Goal: Task Accomplishment & Management: Manage account settings

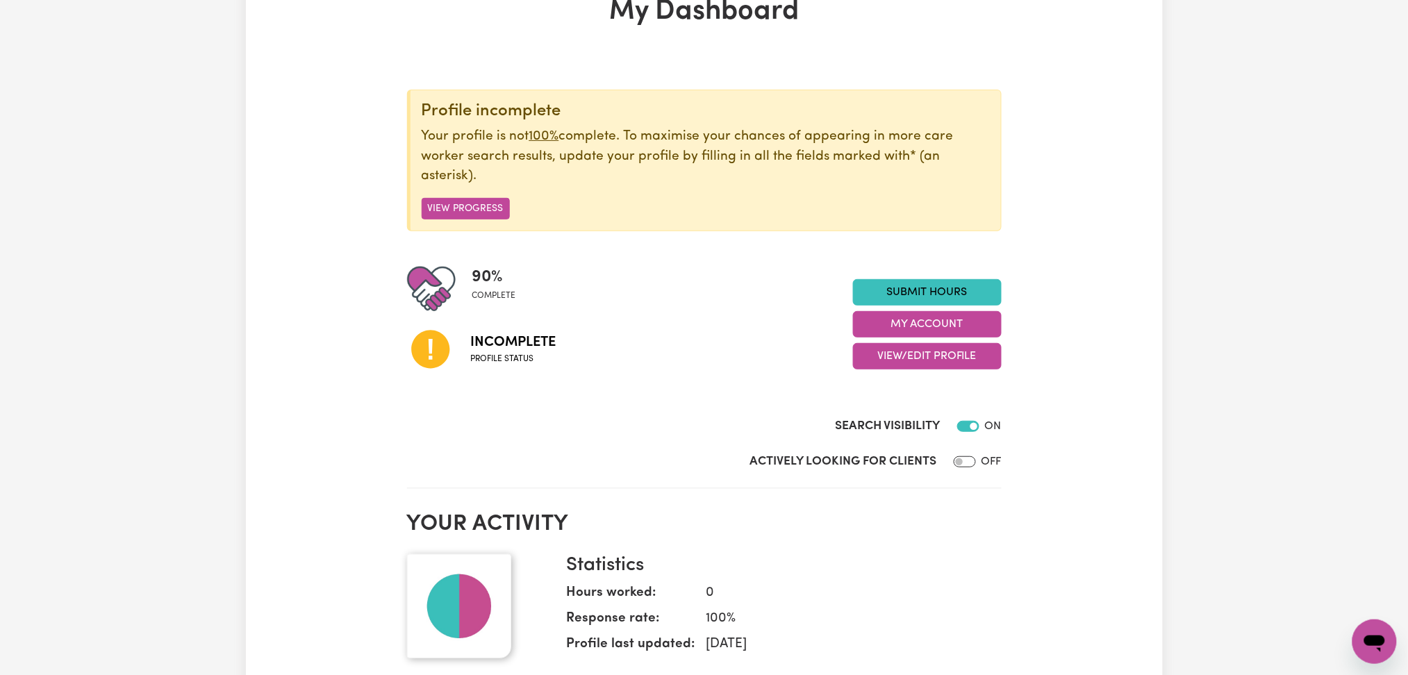
scroll to position [185, 0]
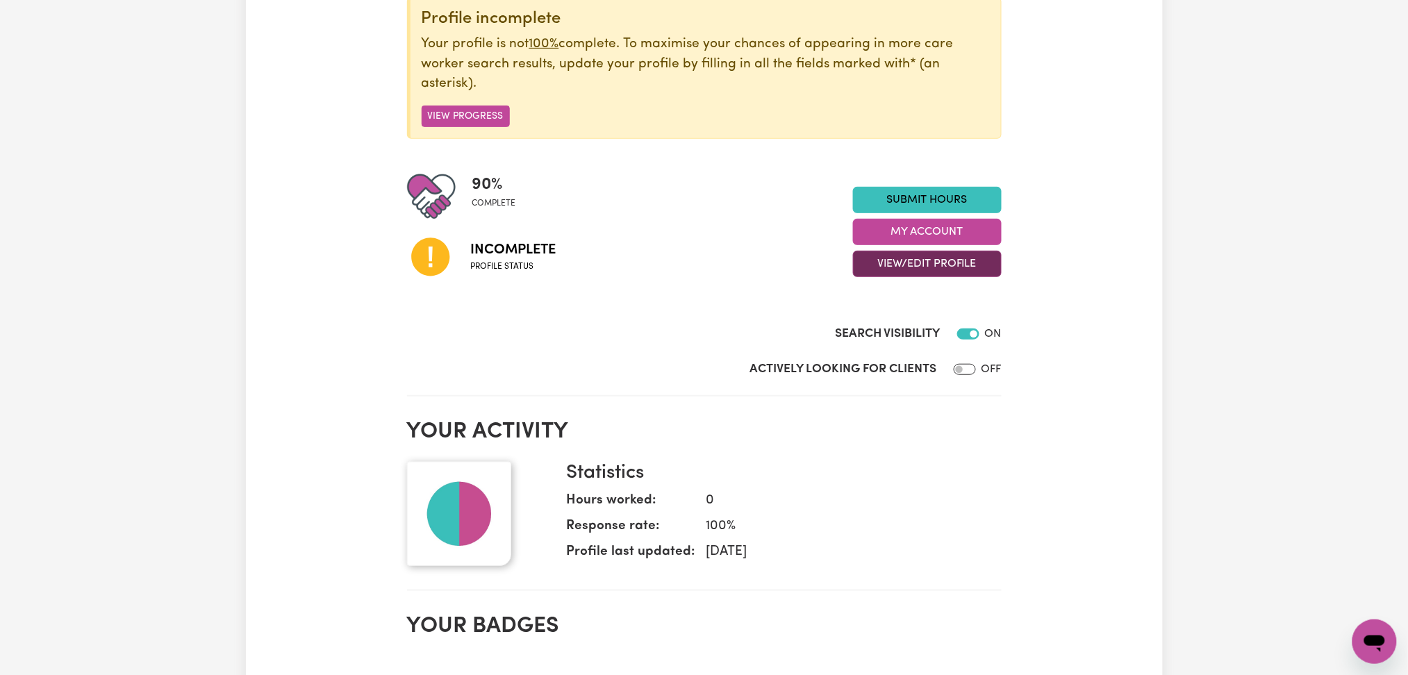
click at [913, 269] on button "View/Edit Profile" at bounding box center [927, 264] width 149 height 26
click at [899, 341] on link "Profile Completeness" at bounding box center [919, 355] width 130 height 28
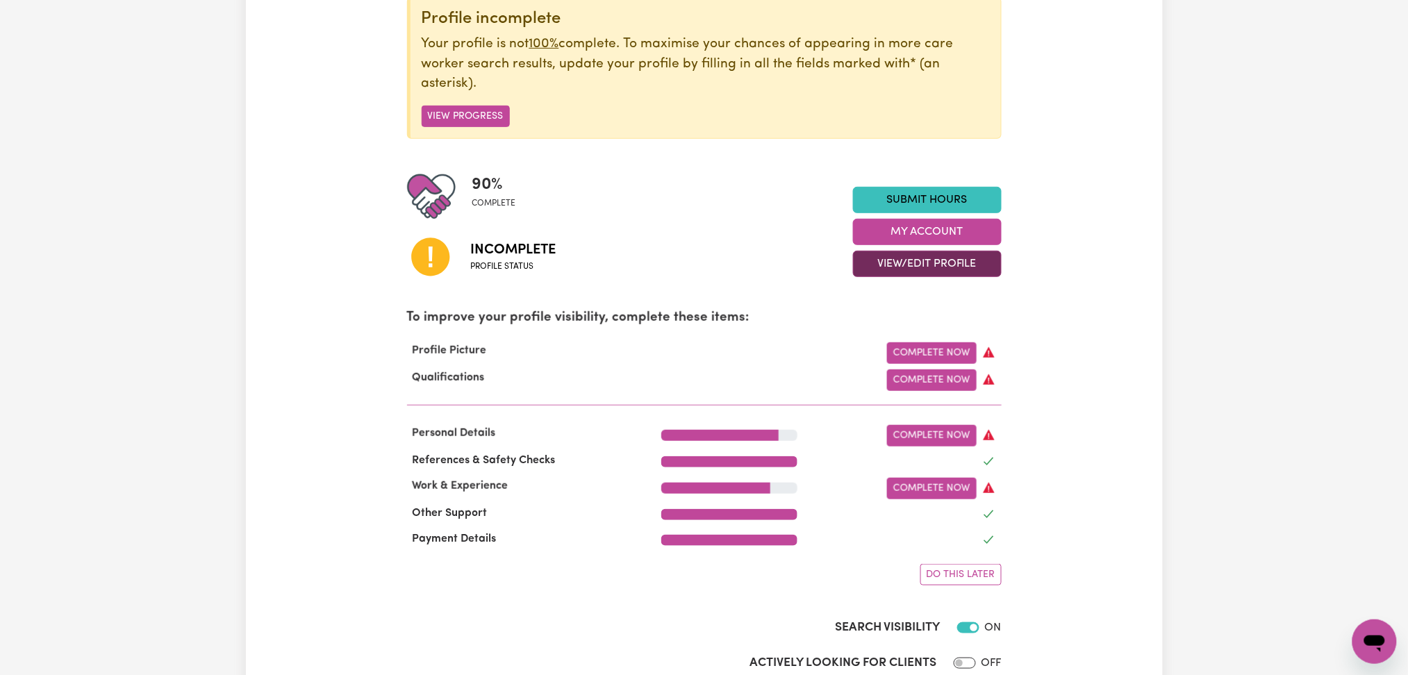
click at [930, 272] on button "View/Edit Profile" at bounding box center [927, 264] width 149 height 26
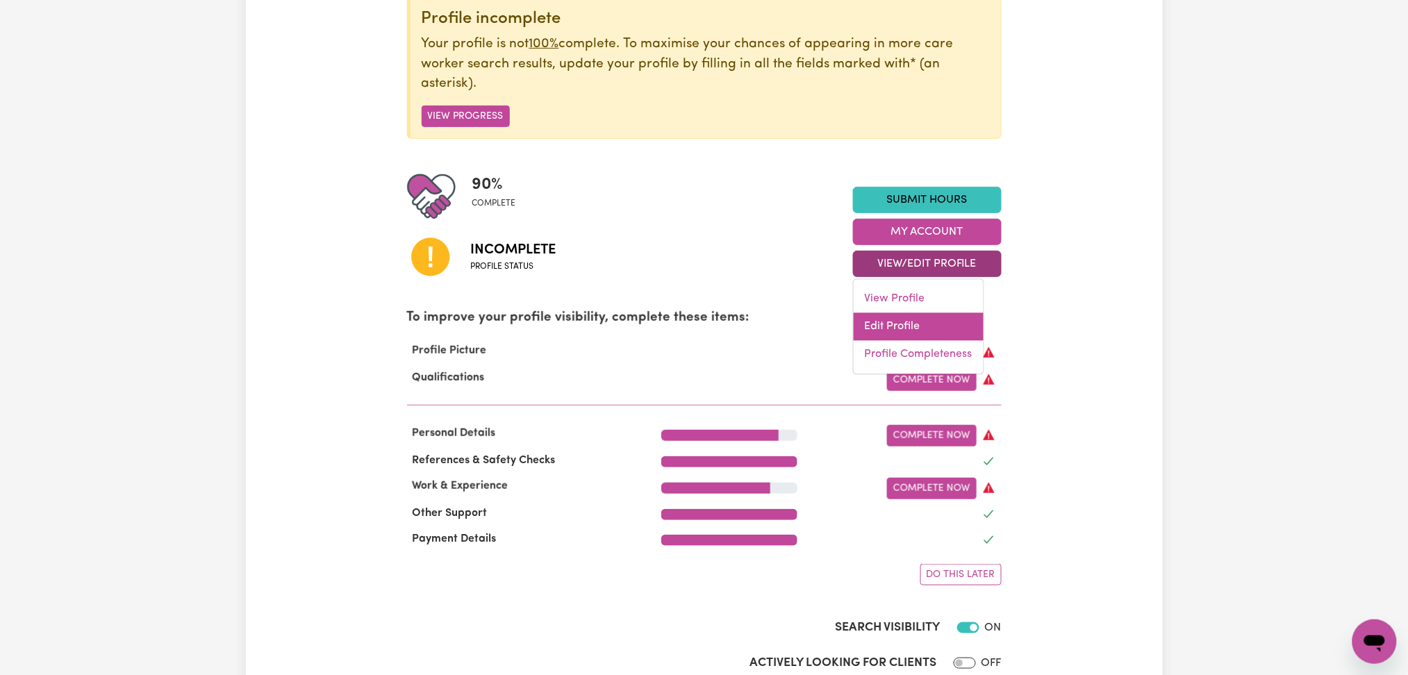
click at [907, 331] on link "Edit Profile" at bounding box center [919, 327] width 130 height 28
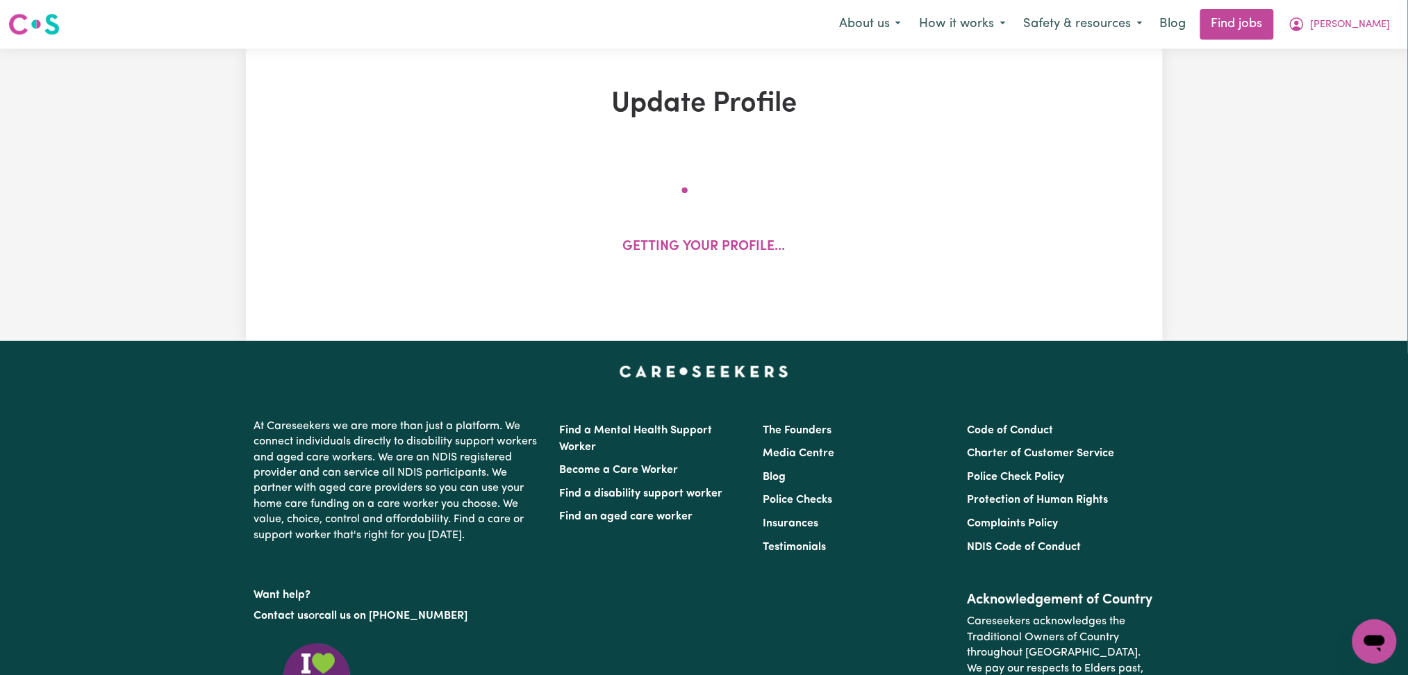
select select "[DEMOGRAPHIC_DATA]"
select select "[DEMOGRAPHIC_DATA] Work Visa"
select select "Studying a healthcare related degree or qualification"
select select "55"
select select "68"
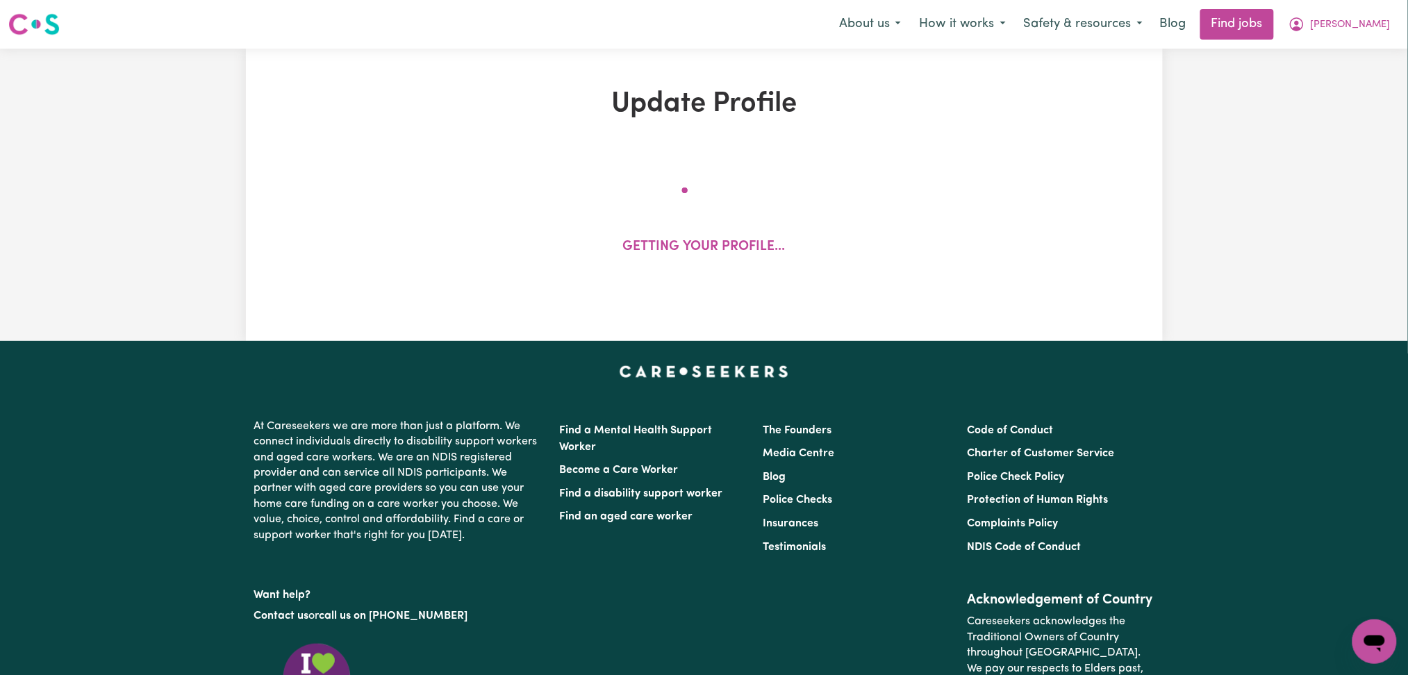
select select "80"
select select "108"
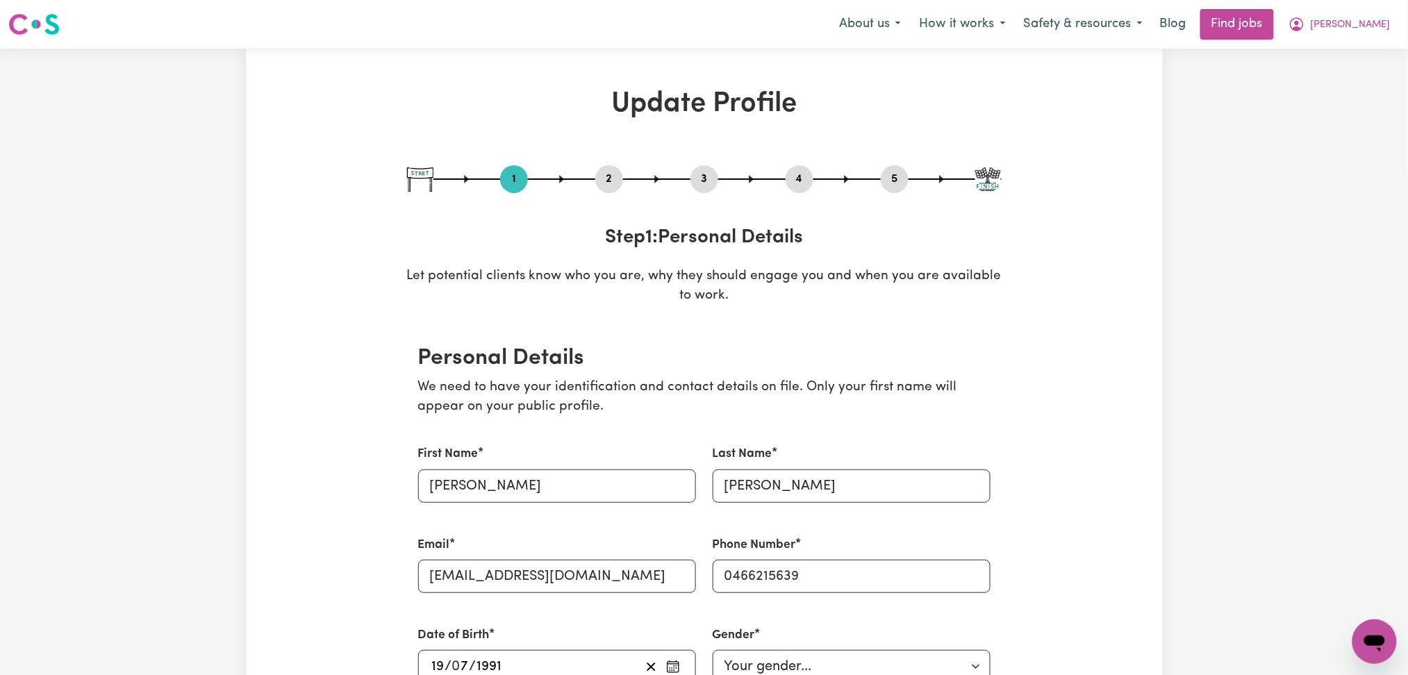
click at [616, 181] on button "2" at bounding box center [609, 179] width 28 height 18
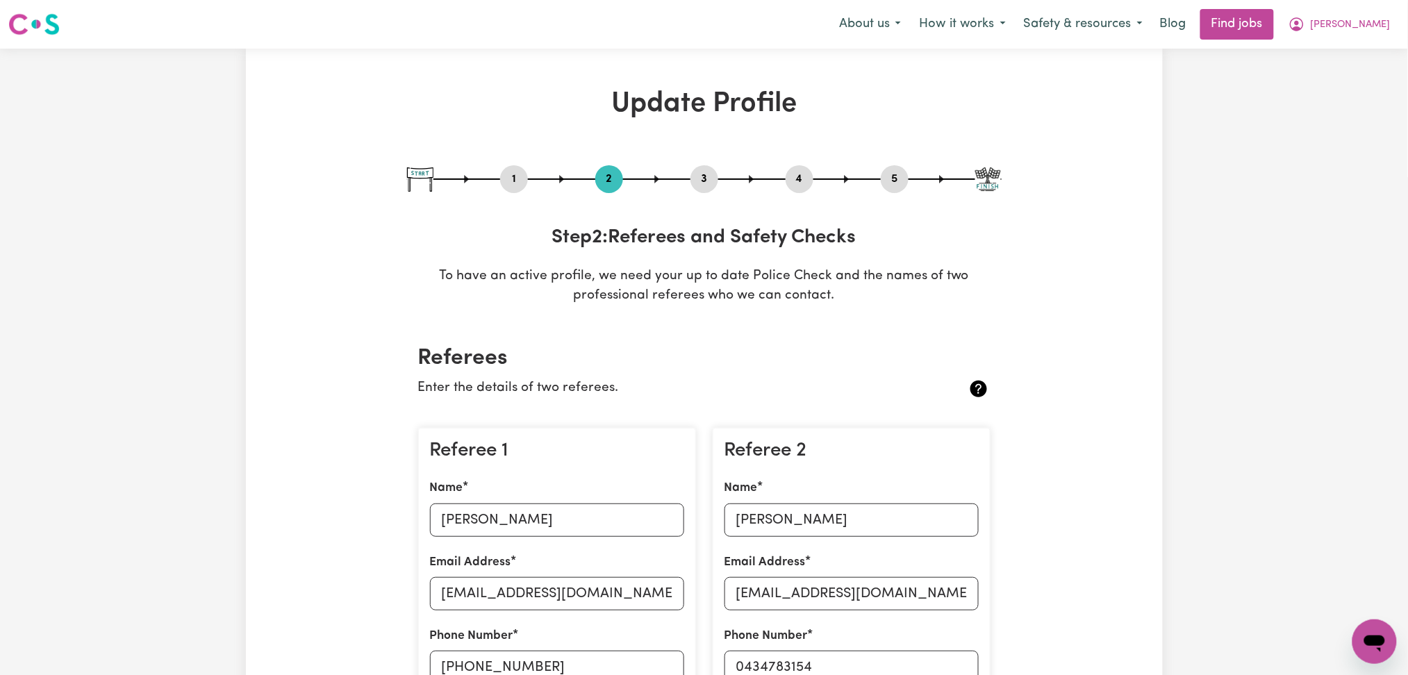
scroll to position [185, 0]
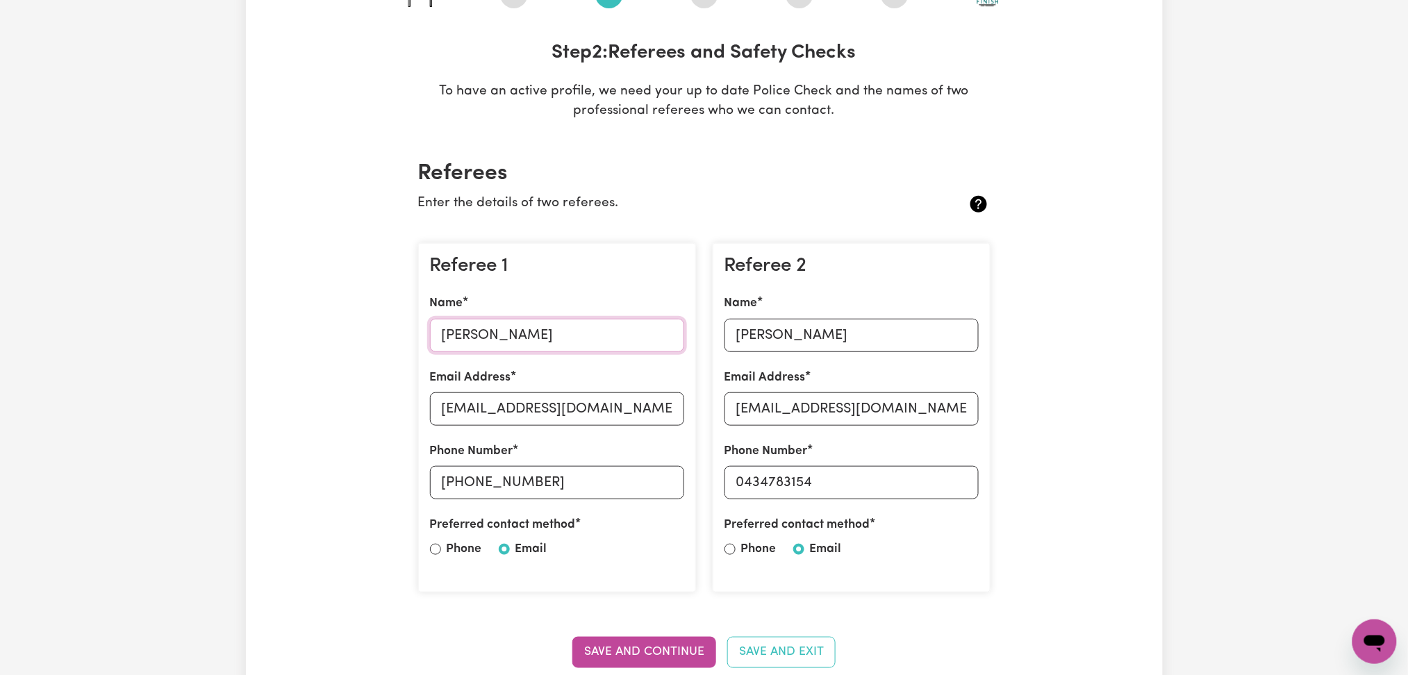
click at [496, 334] on input "[PERSON_NAME]" at bounding box center [557, 335] width 254 height 33
click at [593, 417] on input "[EMAIL_ADDRESS][DOMAIN_NAME]" at bounding box center [557, 409] width 254 height 33
drag, startPoint x: 463, startPoint y: 479, endPoint x: 673, endPoint y: 479, distance: 209.8
click at [673, 479] on input "[PHONE_NUMBER]" at bounding box center [557, 482] width 254 height 33
click at [798, 344] on input "[PERSON_NAME]" at bounding box center [852, 335] width 254 height 33
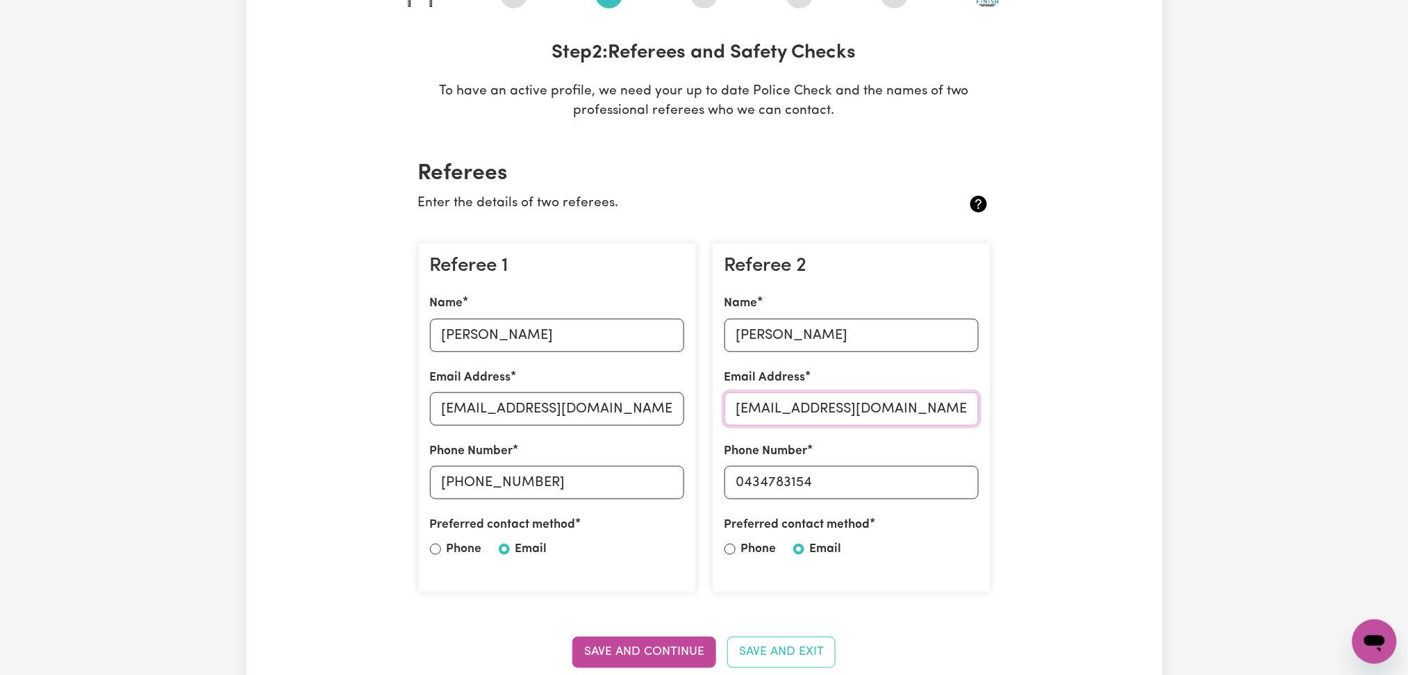
click at [773, 422] on input "[EMAIL_ADDRESS][DOMAIN_NAME]" at bounding box center [852, 409] width 254 height 33
drag, startPoint x: 746, startPoint y: 480, endPoint x: 914, endPoint y: 480, distance: 168.2
click at [914, 480] on input "0434783154" at bounding box center [852, 482] width 254 height 33
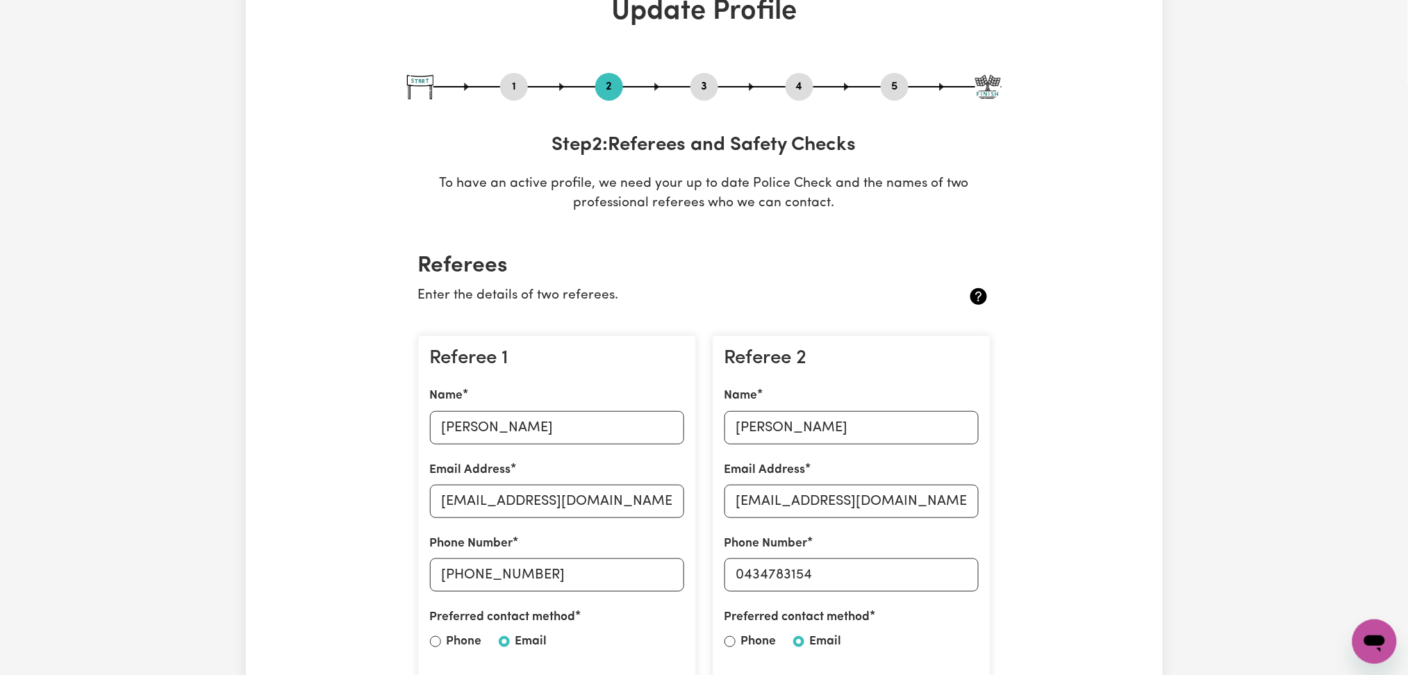
click at [701, 90] on button "3" at bounding box center [705, 87] width 28 height 18
select select "2023"
select select "Certificate III (Individual Support)"
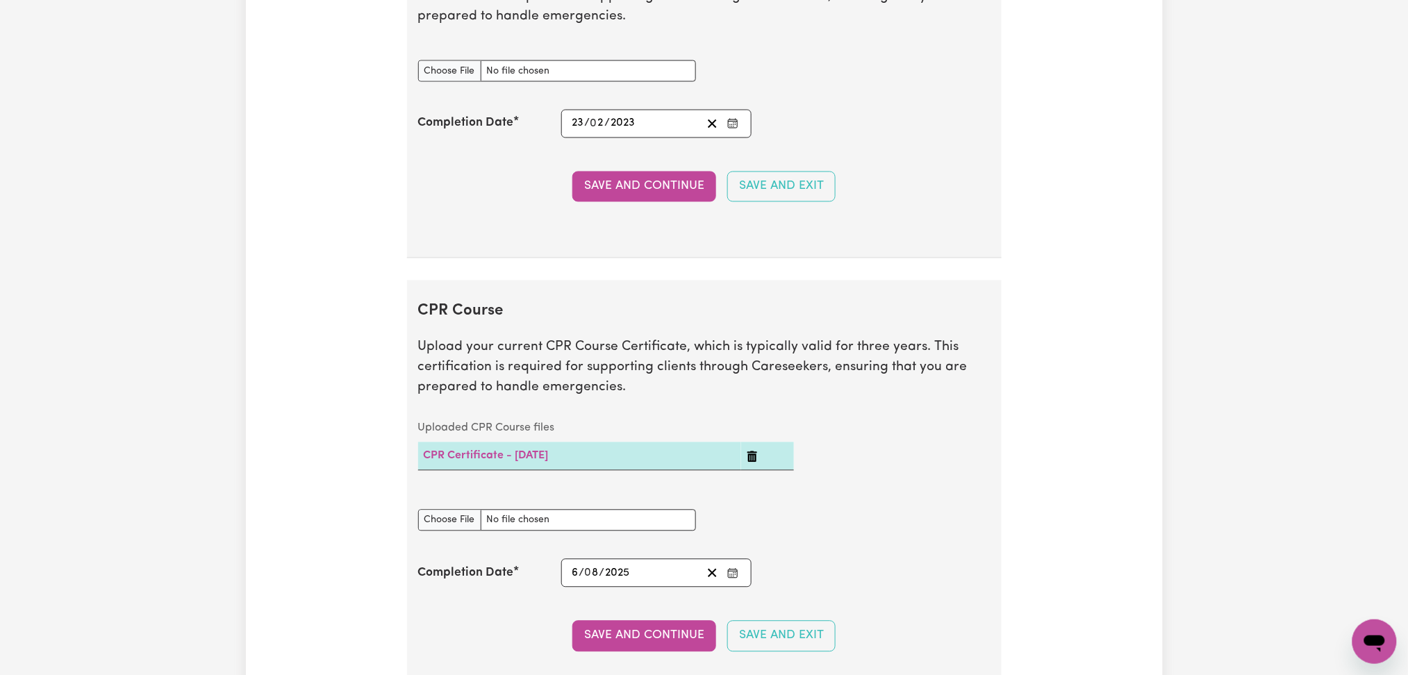
scroll to position [2501, 0]
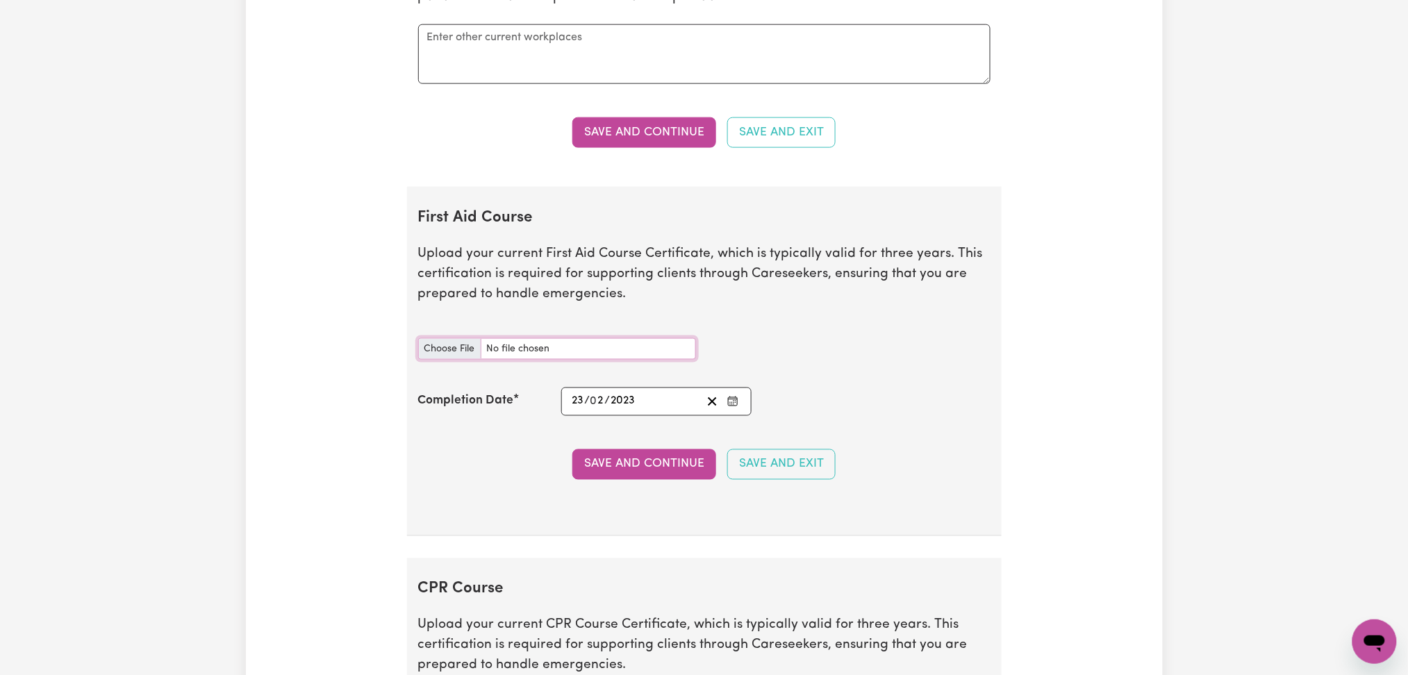
click at [463, 347] on input "First Aid Course document" at bounding box center [557, 349] width 278 height 22
type input "C:\fakepath\[PERSON_NAME] CPR and First Aid Certificate 23022024.jpeg"
click at [732, 404] on icon "Enter the Completion Date of your First Aid Course" at bounding box center [732, 401] width 11 height 11
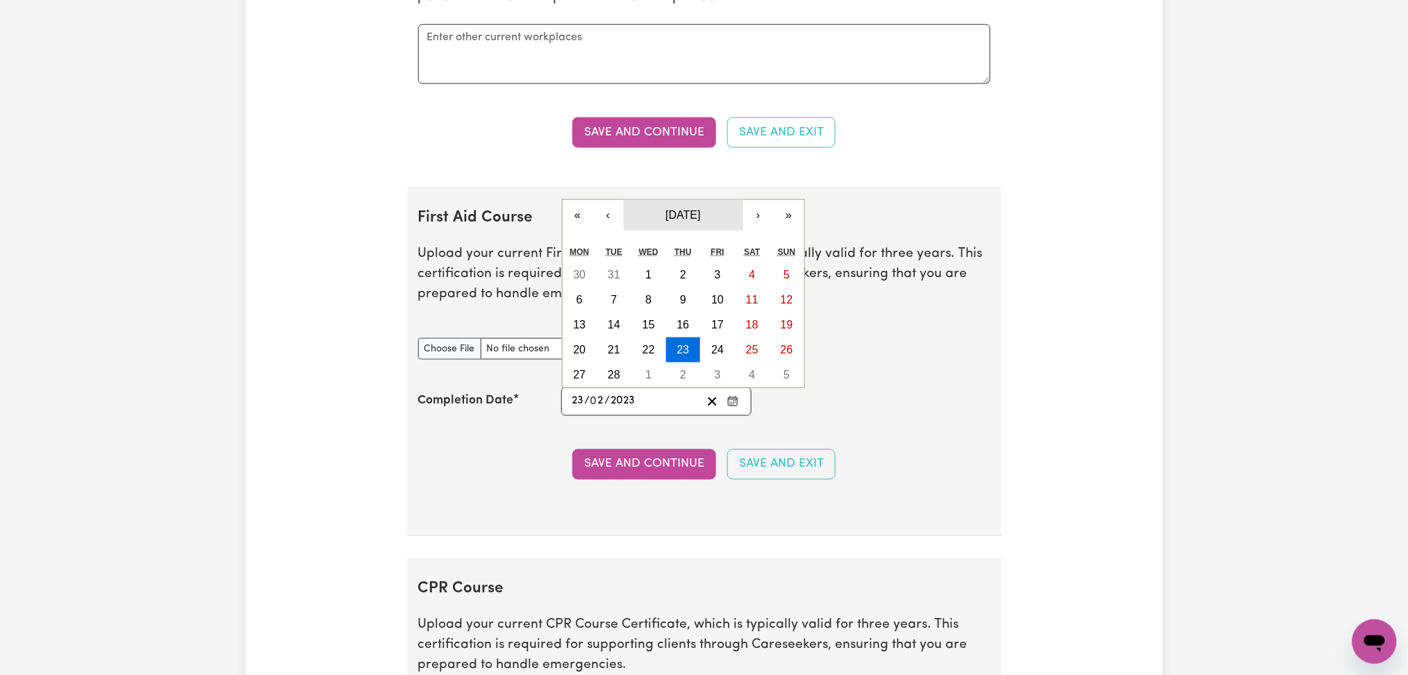
click at [692, 210] on button "[DATE]" at bounding box center [684, 215] width 120 height 31
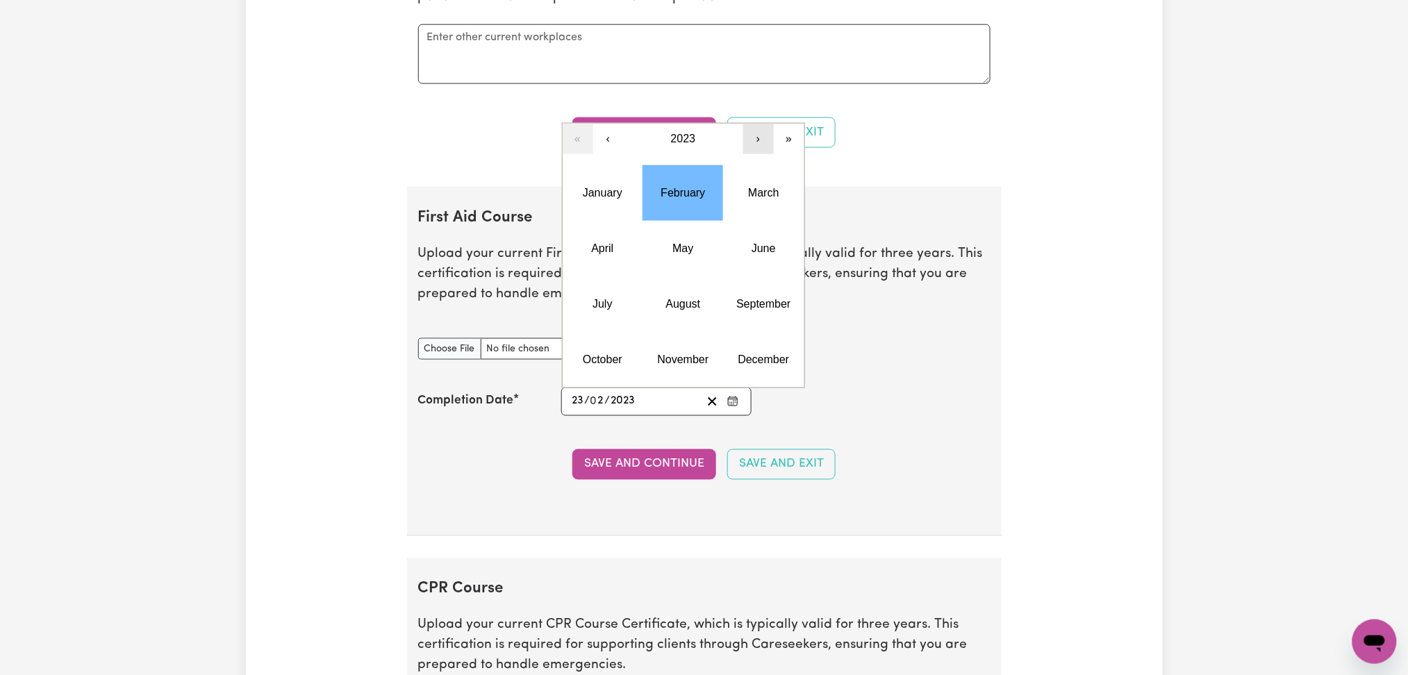
click at [750, 144] on button "›" at bounding box center [758, 139] width 31 height 31
click at [669, 199] on abbr "February" at bounding box center [683, 193] width 44 height 12
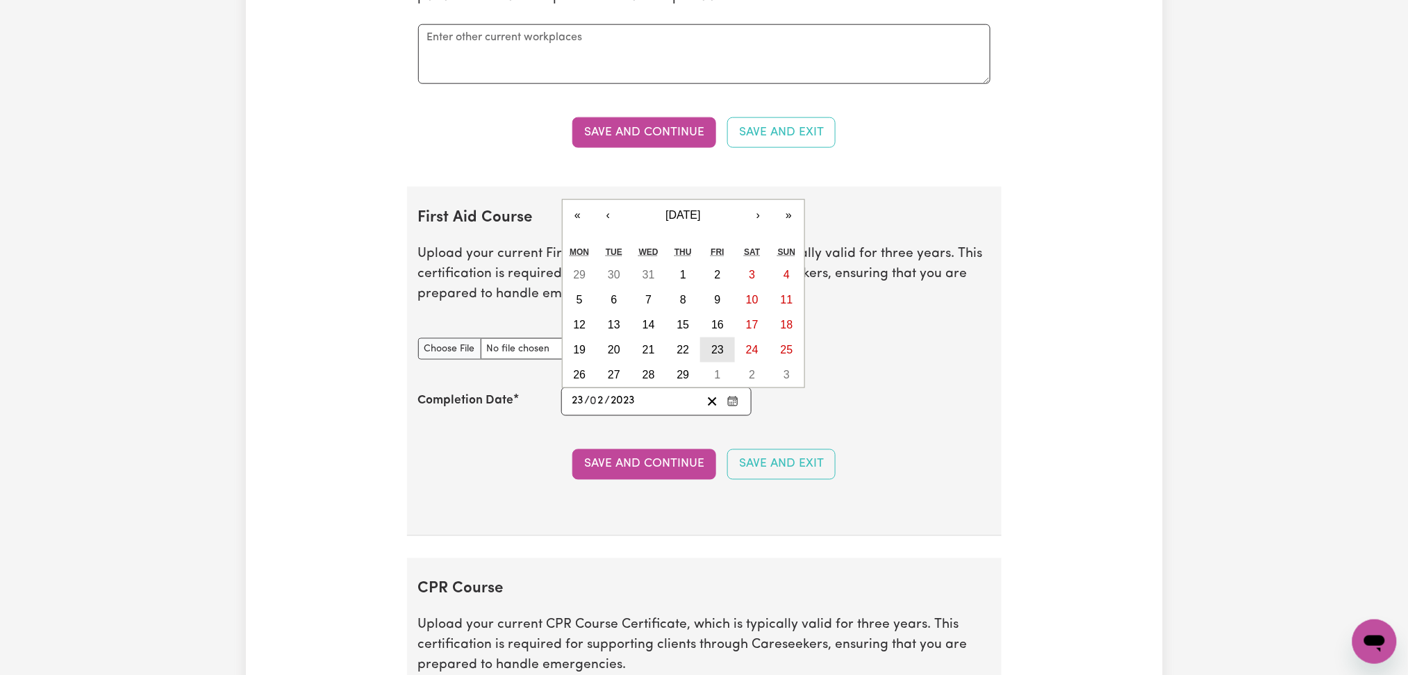
click at [704, 351] on button "23" at bounding box center [717, 350] width 35 height 25
type input "[DATE]"
type input "2024"
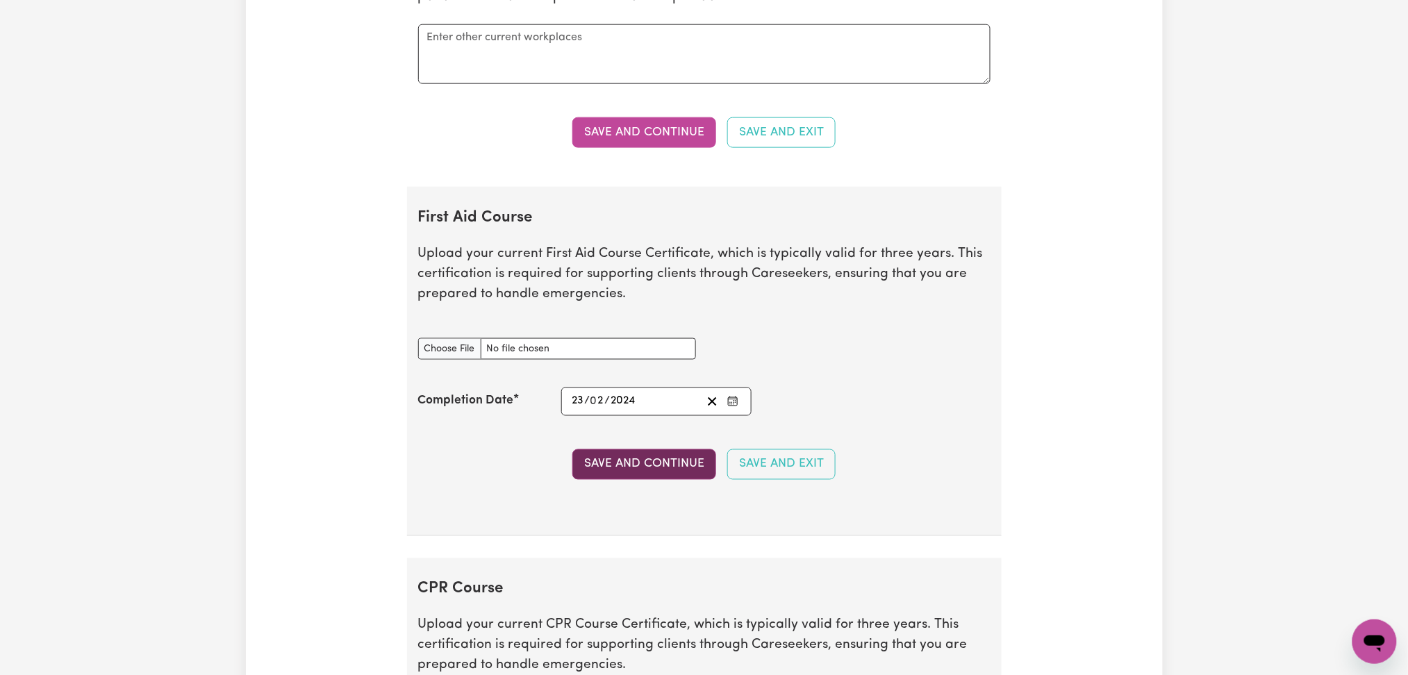
click at [636, 469] on button "Save and Continue" at bounding box center [645, 465] width 144 height 31
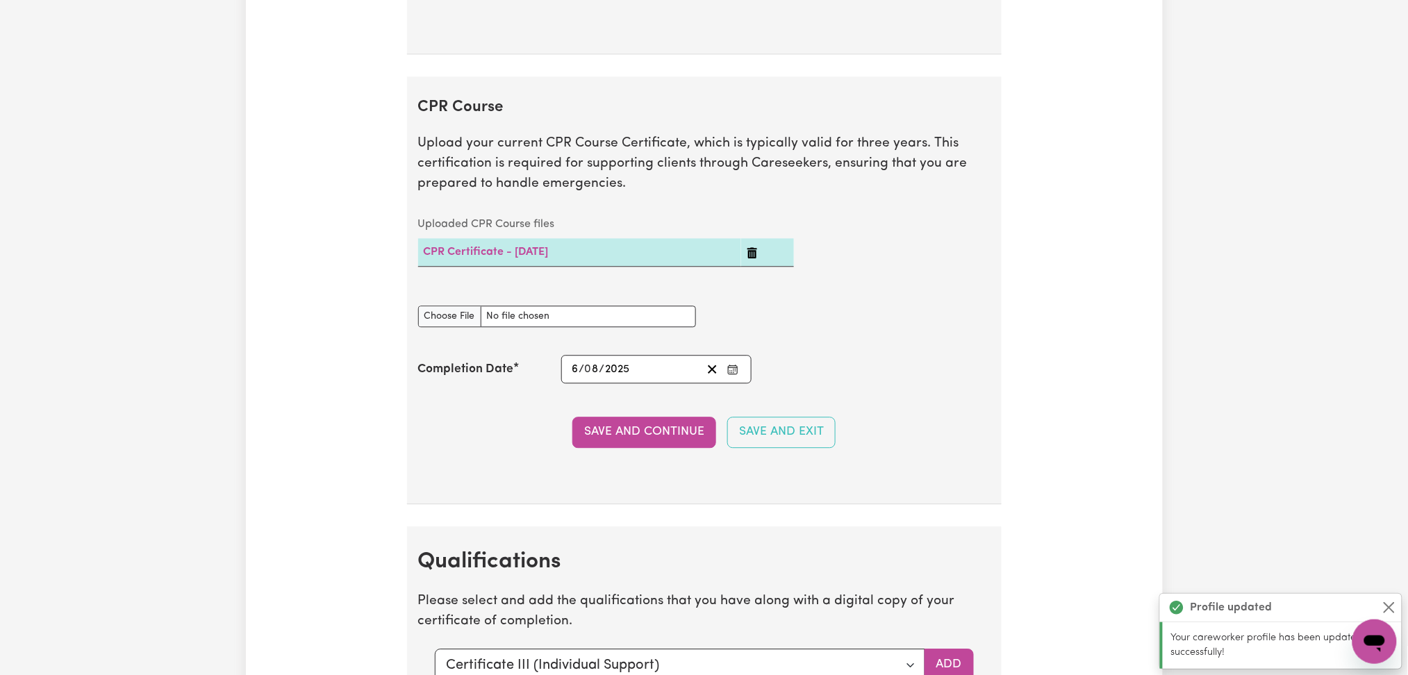
scroll to position [3063, 0]
click at [441, 323] on input "CPR Course document" at bounding box center [557, 316] width 278 height 22
type input "C:\fakepath\[PERSON_NAME] CPR Certificate 06082025.jpeg"
click at [649, 433] on button "Save and Continue" at bounding box center [645, 431] width 144 height 31
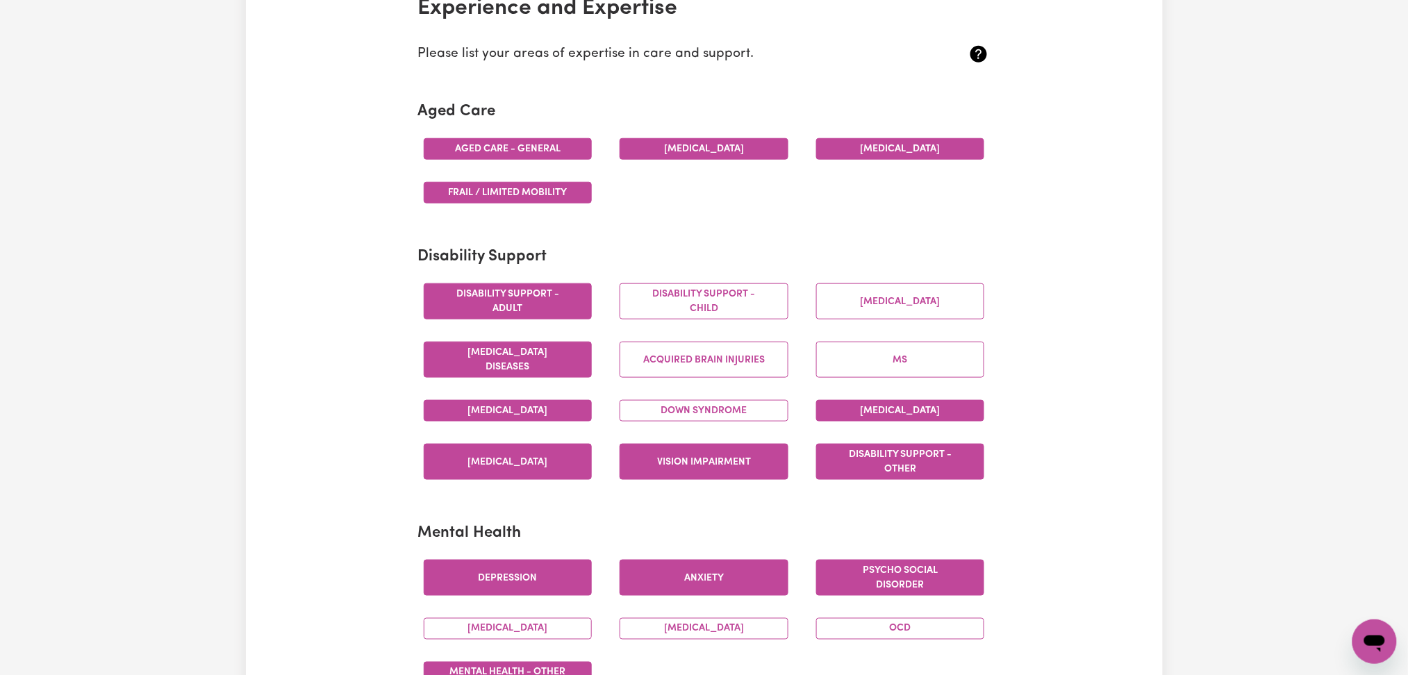
scroll to position [0, 0]
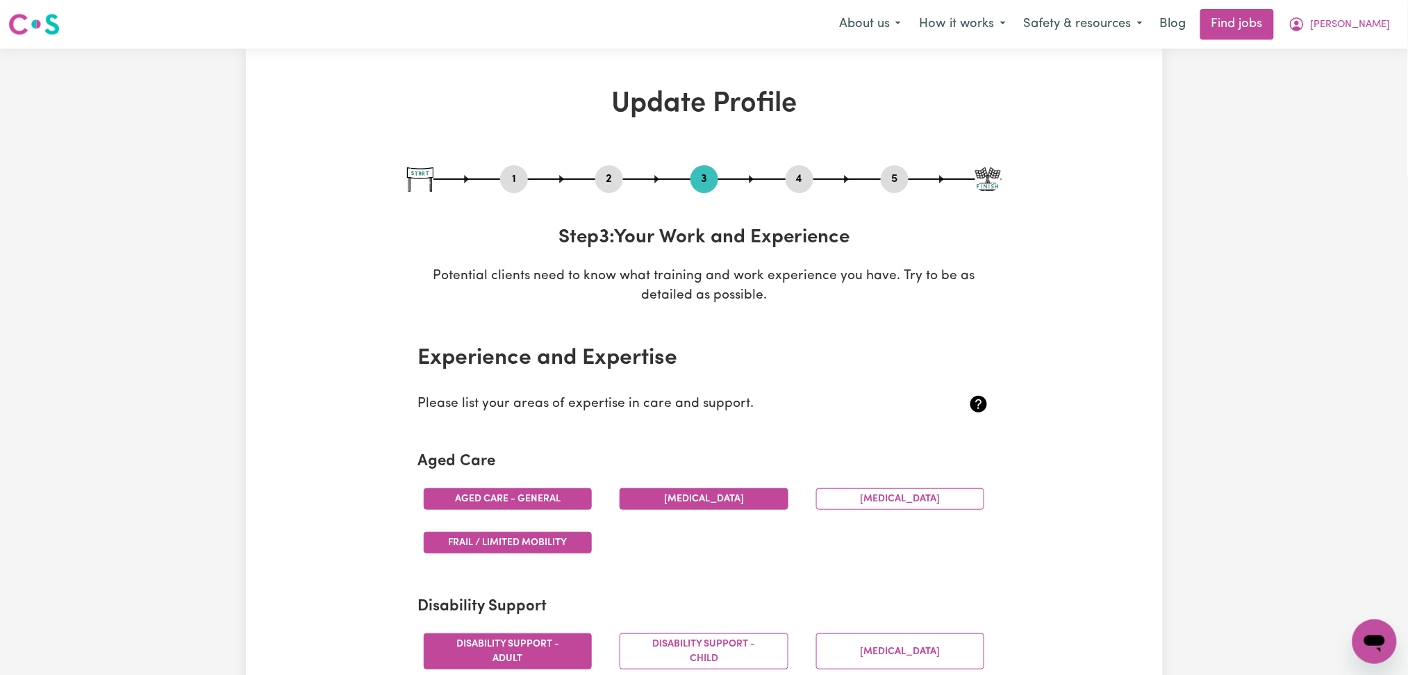
click at [805, 183] on button "4" at bounding box center [800, 179] width 28 height 18
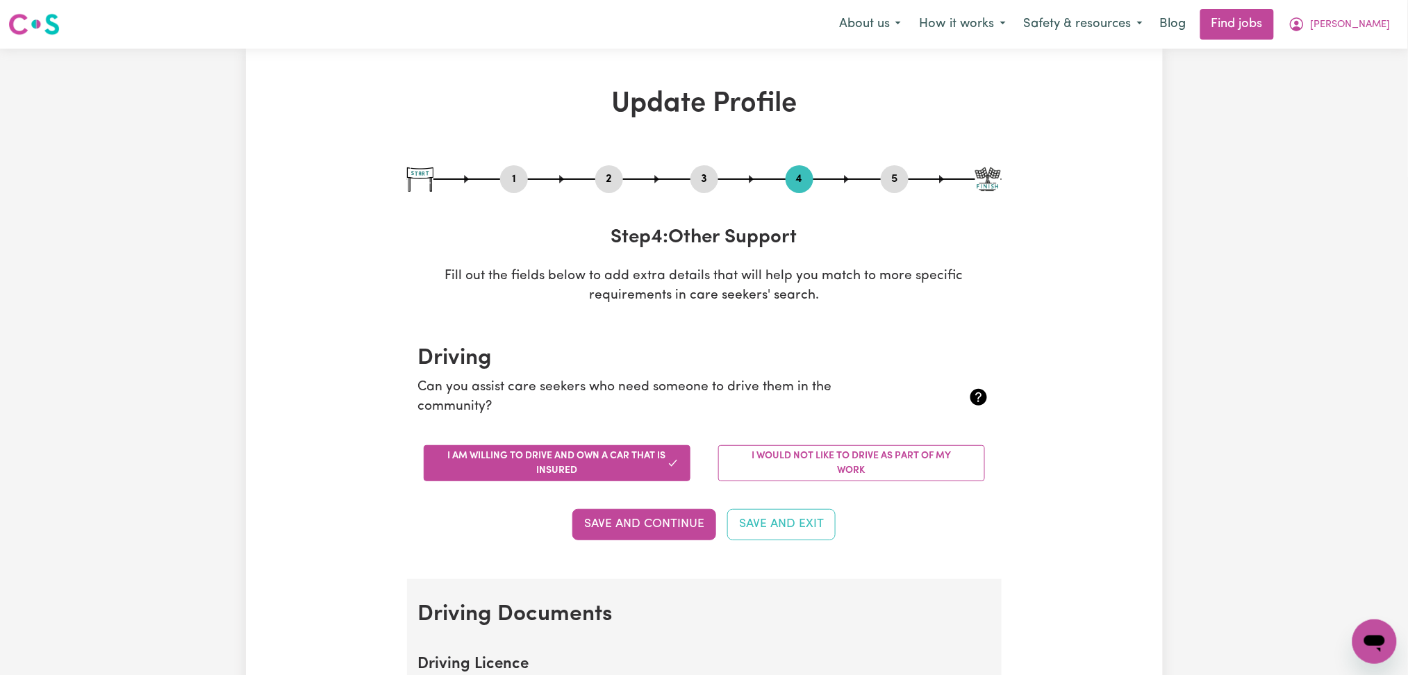
click at [884, 175] on div "1 2 3 4 5" at bounding box center [704, 179] width 595 height 28
click at [886, 177] on button "5" at bounding box center [895, 179] width 28 height 18
select select "I am providing services privately on my own"
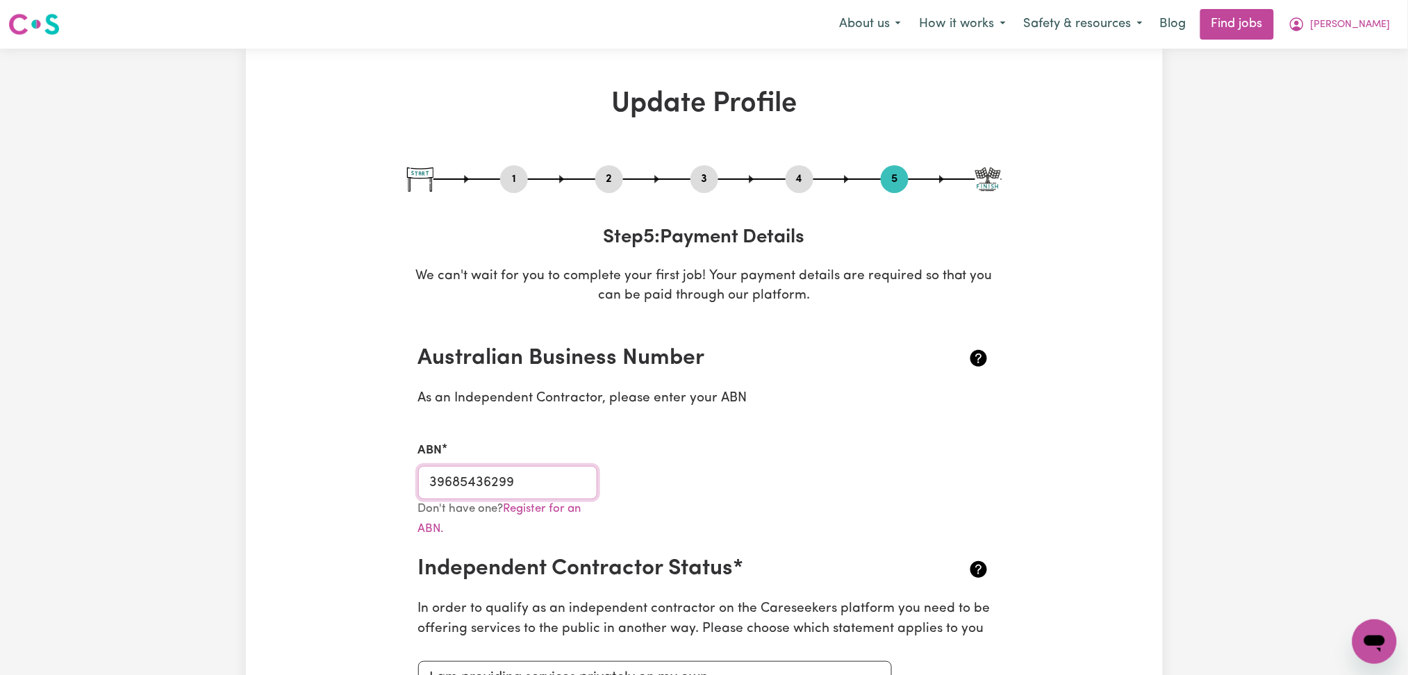
click at [462, 491] on input "39685436299" at bounding box center [508, 482] width 180 height 33
drag, startPoint x: 1406, startPoint y: 22, endPoint x: 1390, endPoint y: 34, distance: 19.3
click at [1406, 23] on div "Menu About us How it works Safety & resources Blog Find jobs [PERSON_NAME]" at bounding box center [704, 24] width 1408 height 32
click at [1390, 35] on button "[PERSON_NAME]" at bounding box center [1340, 24] width 120 height 29
click at [1336, 78] on link "My Dashboard" at bounding box center [1345, 80] width 110 height 26
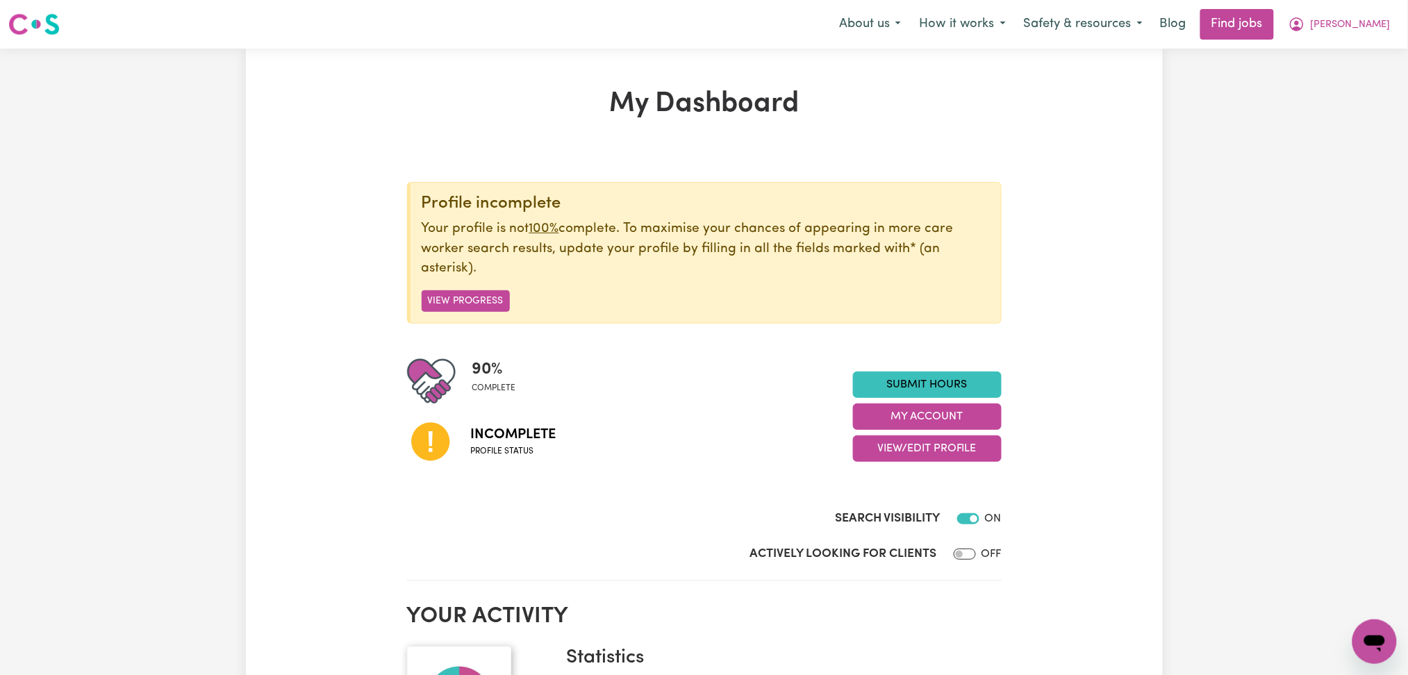
scroll to position [92, 0]
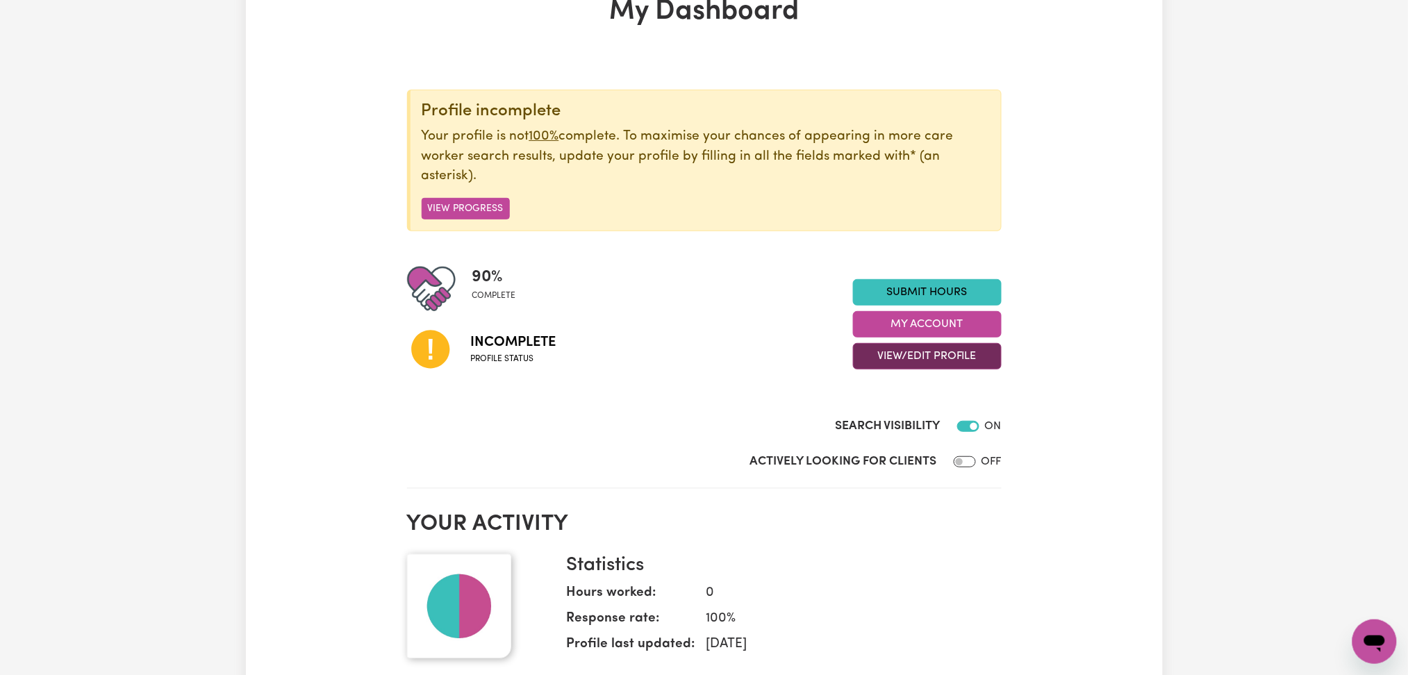
click at [881, 359] on button "View/Edit Profile" at bounding box center [927, 356] width 149 height 26
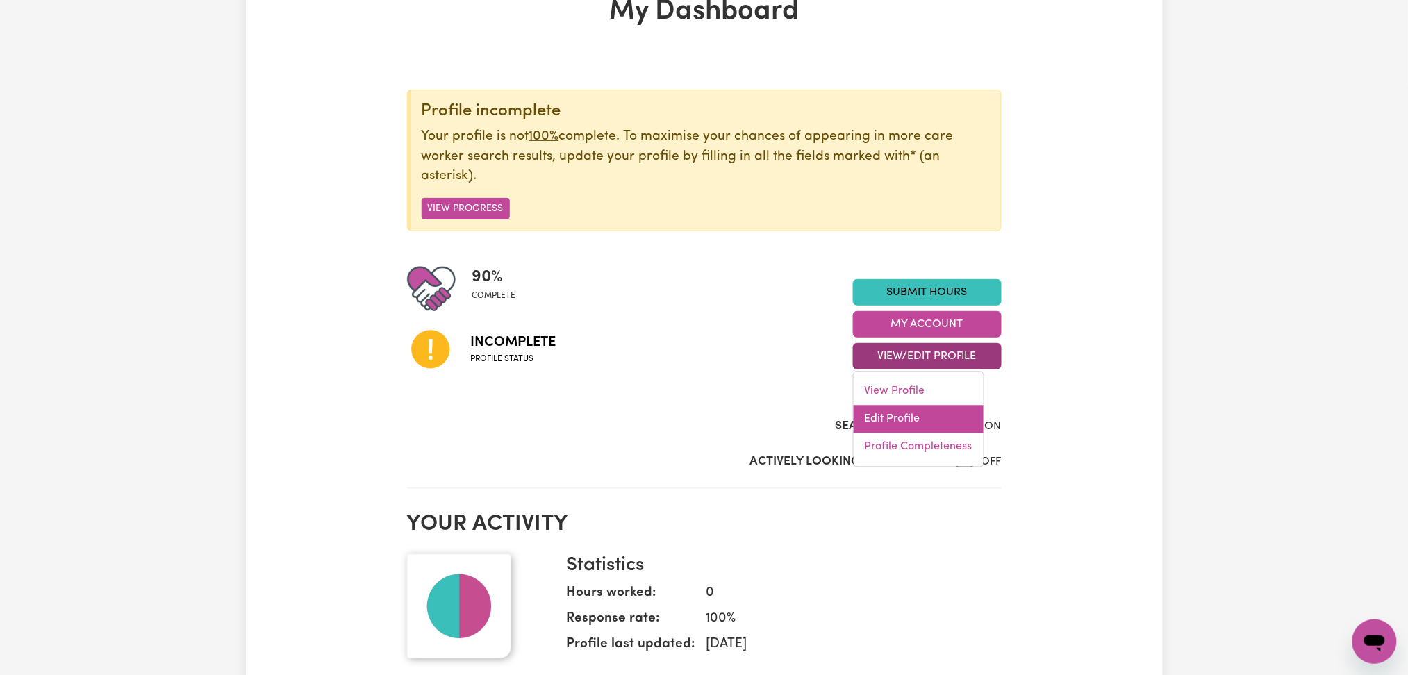
click at [875, 411] on link "Edit Profile" at bounding box center [919, 420] width 130 height 28
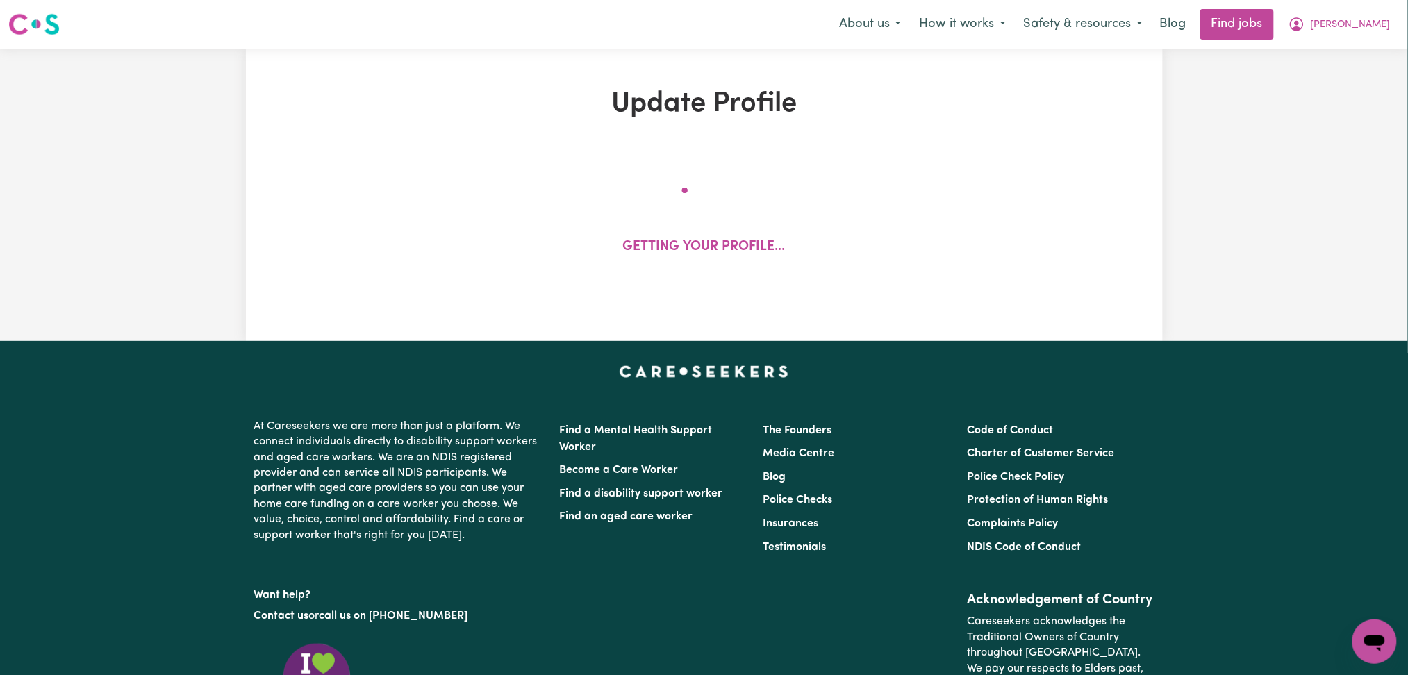
select select "[DEMOGRAPHIC_DATA]"
select select "[DEMOGRAPHIC_DATA] Work Visa"
select select "Studying a healthcare related degree or qualification"
select select "55"
select select "68"
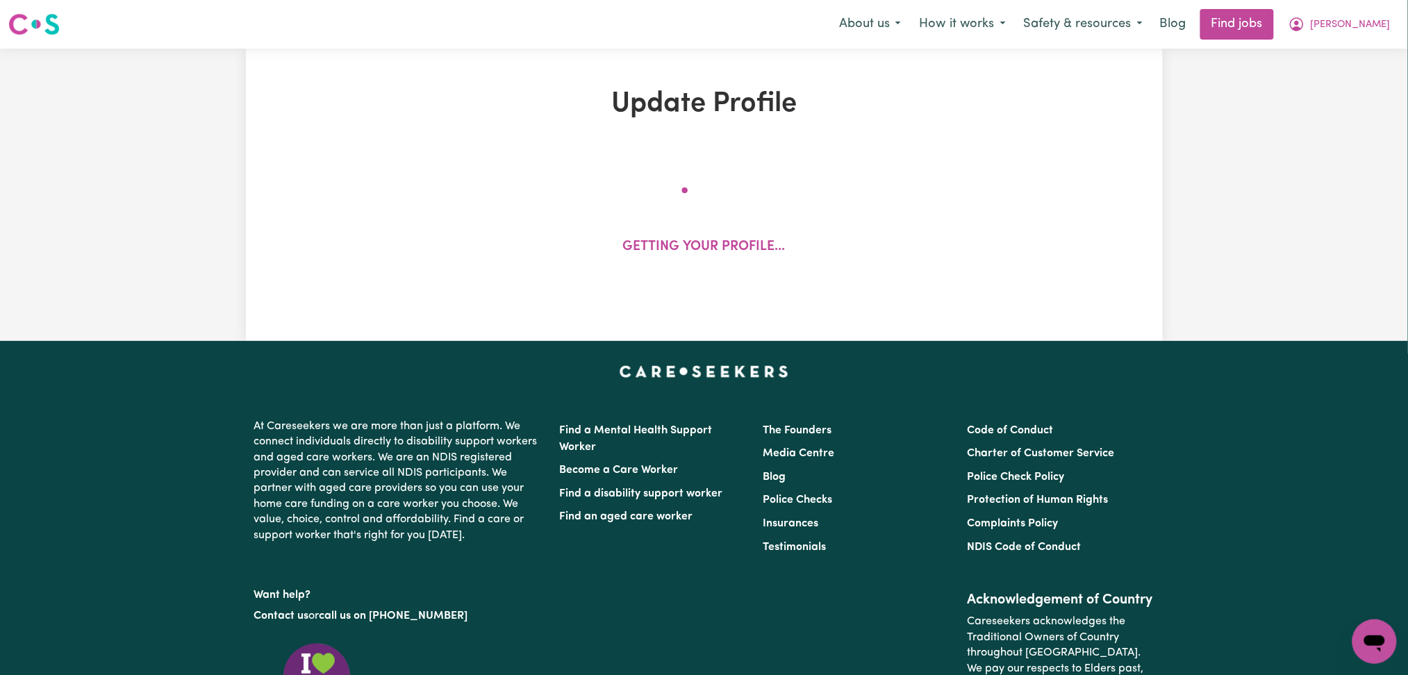
select select "80"
select select "108"
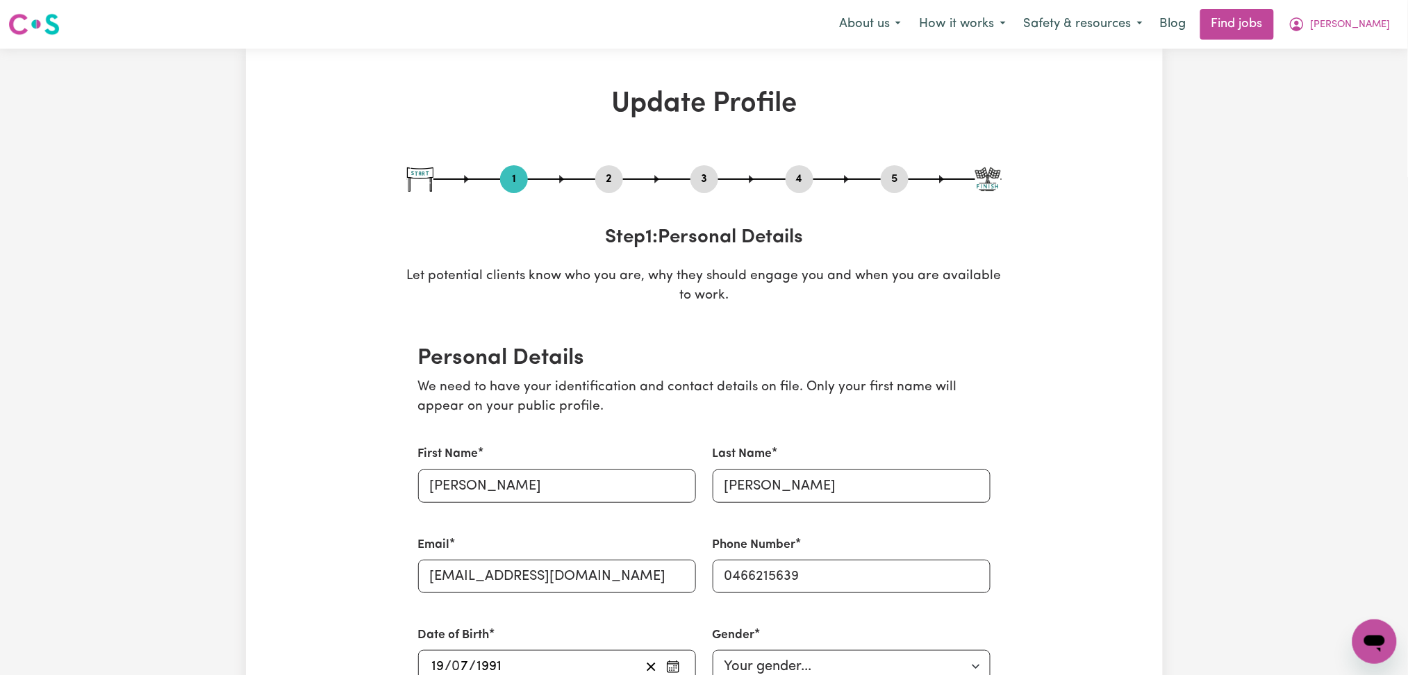
click at [709, 176] on button "3" at bounding box center [705, 179] width 28 height 18
select select "2023"
select select "Certificate III (Individual Support)"
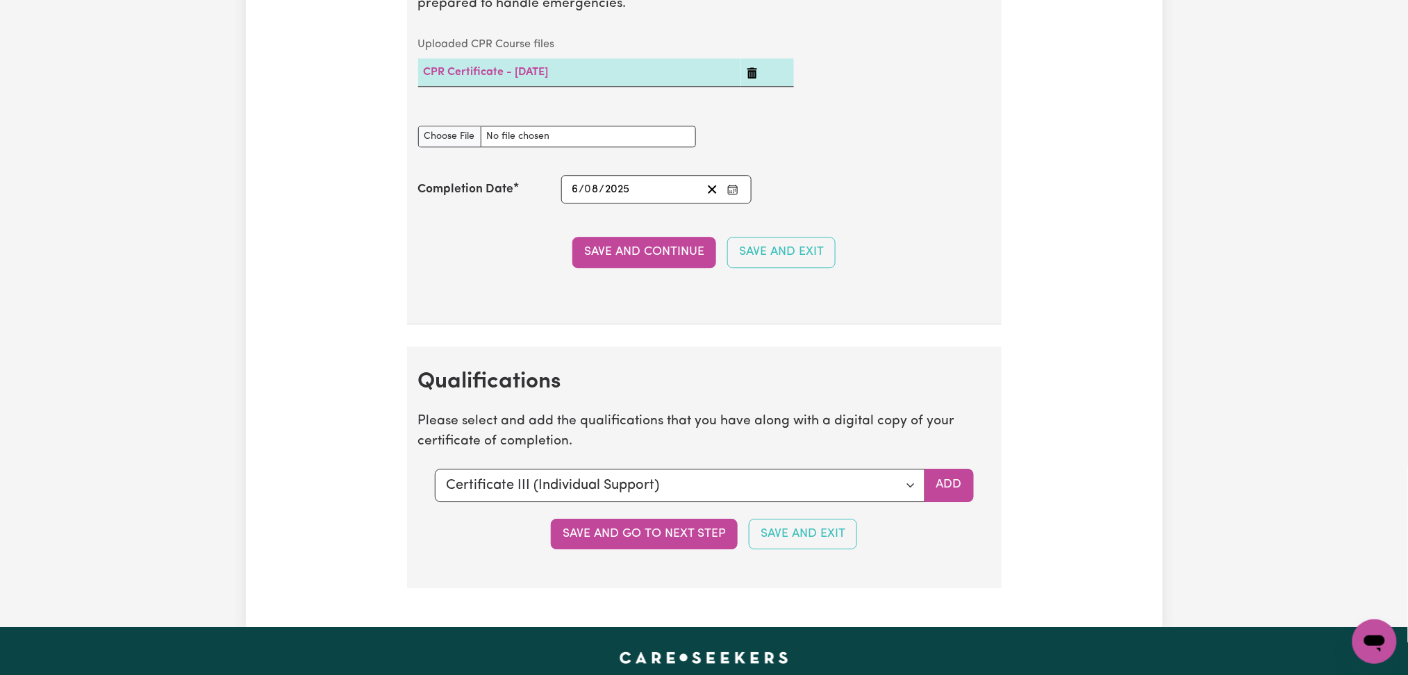
scroll to position [3335, 0]
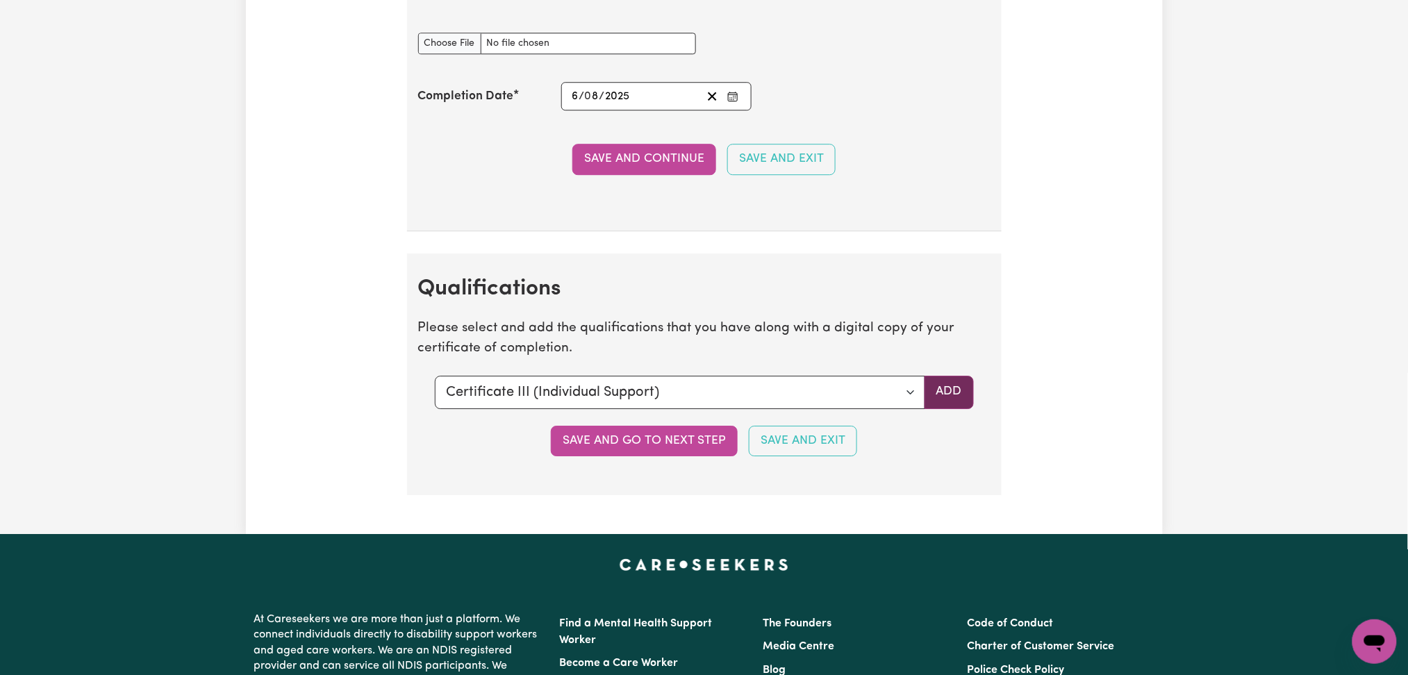
click at [969, 400] on button "Add" at bounding box center [949, 392] width 49 height 33
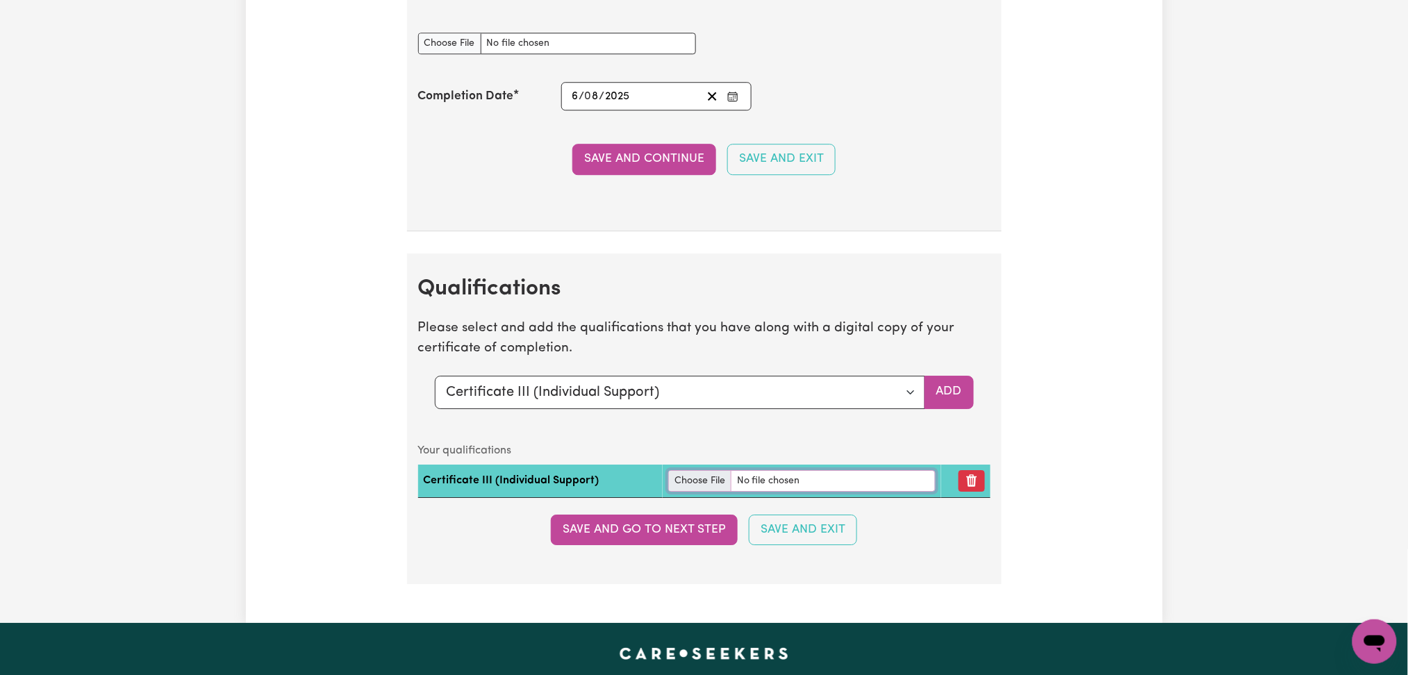
click at [714, 484] on input "file" at bounding box center [802, 481] width 268 height 22
type input "C:\fakepath\Man [PERSON_NAME] Certificate III in Individual Support.jpeg"
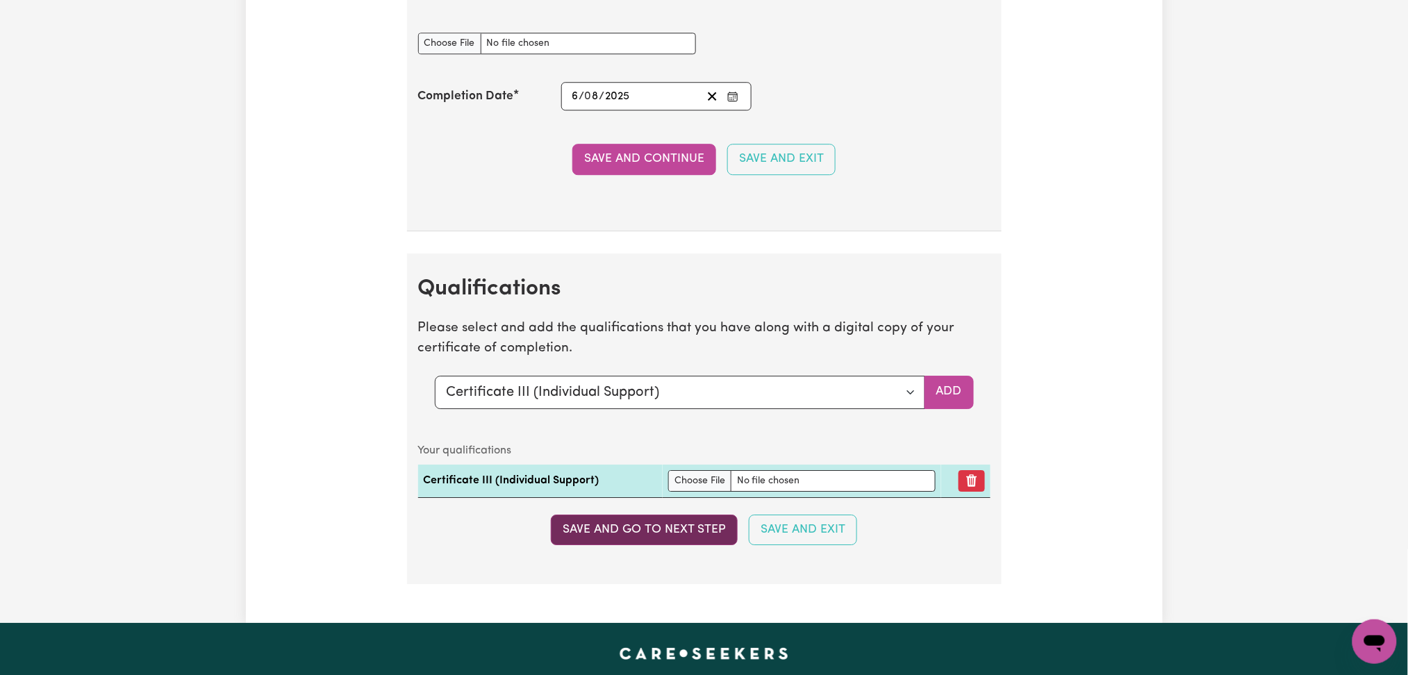
click at [636, 520] on button "Save and go to next step" at bounding box center [644, 530] width 187 height 31
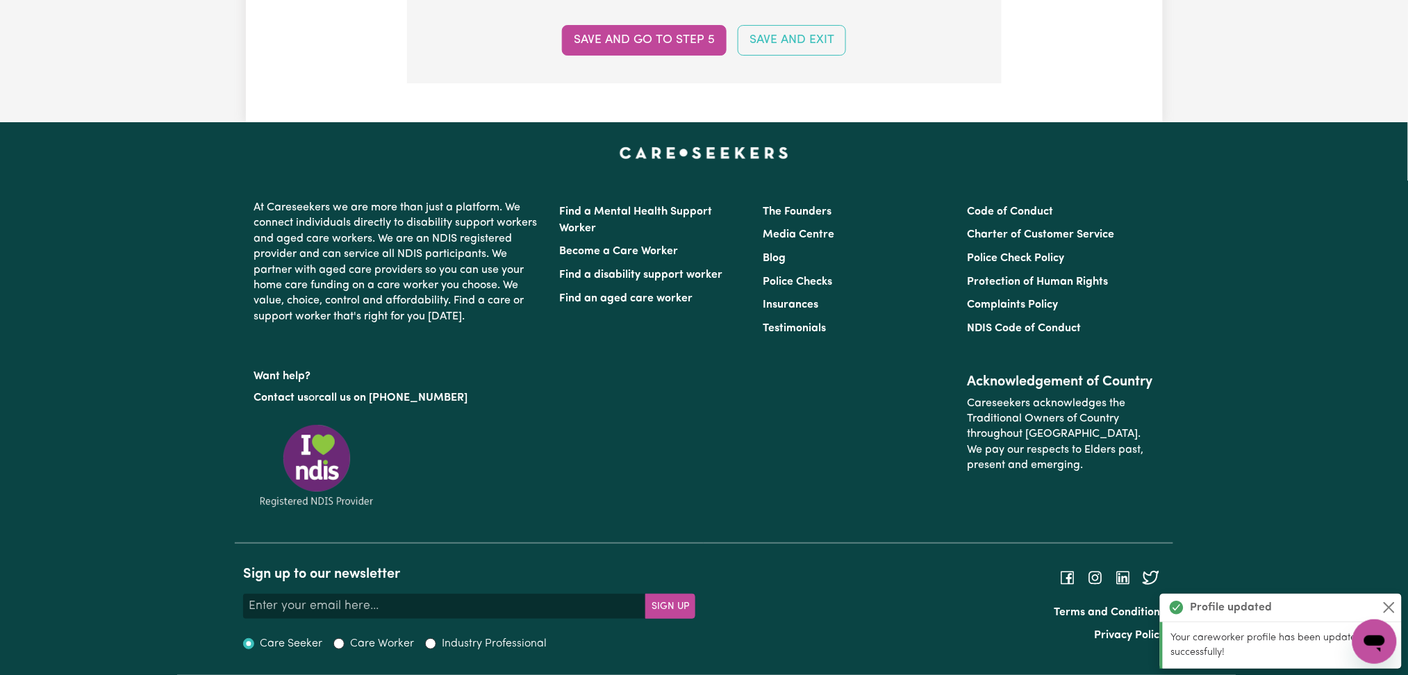
scroll to position [0, 0]
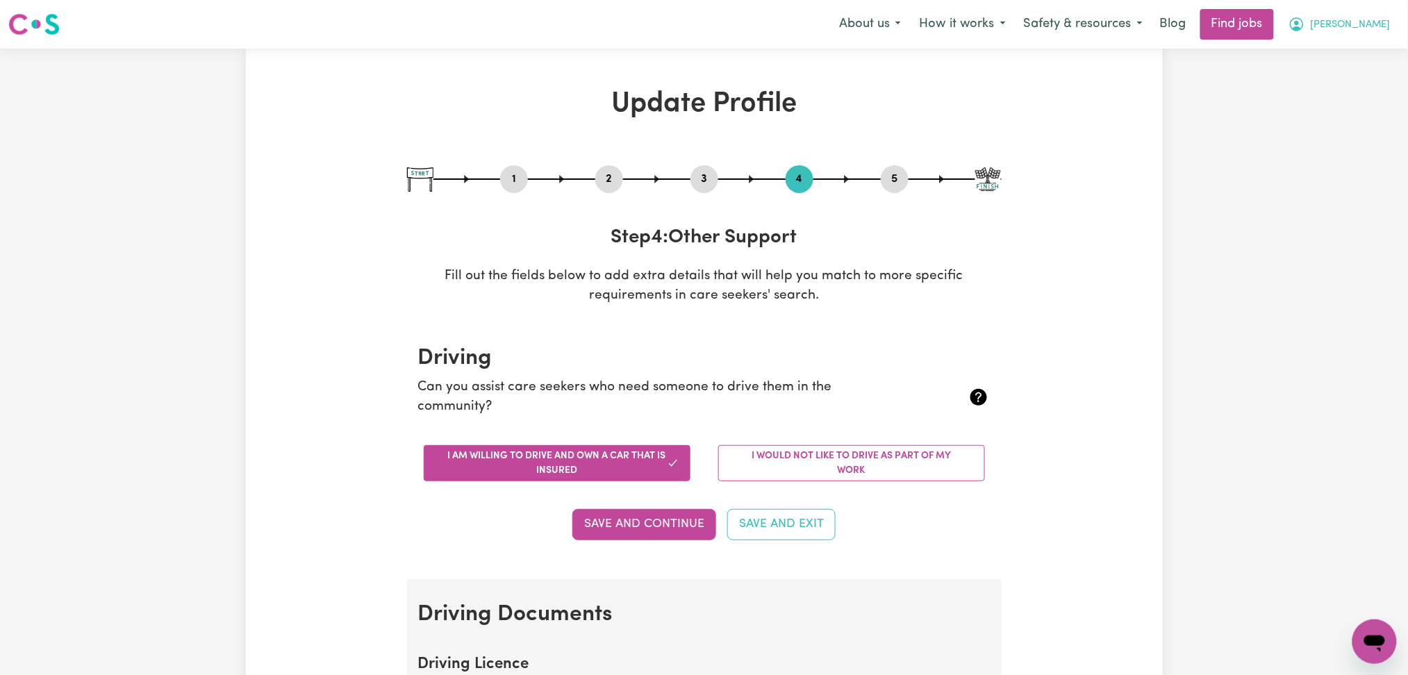
click at [1354, 33] on button "[PERSON_NAME]" at bounding box center [1340, 24] width 120 height 29
click at [1328, 114] on link "Logout" at bounding box center [1345, 106] width 110 height 26
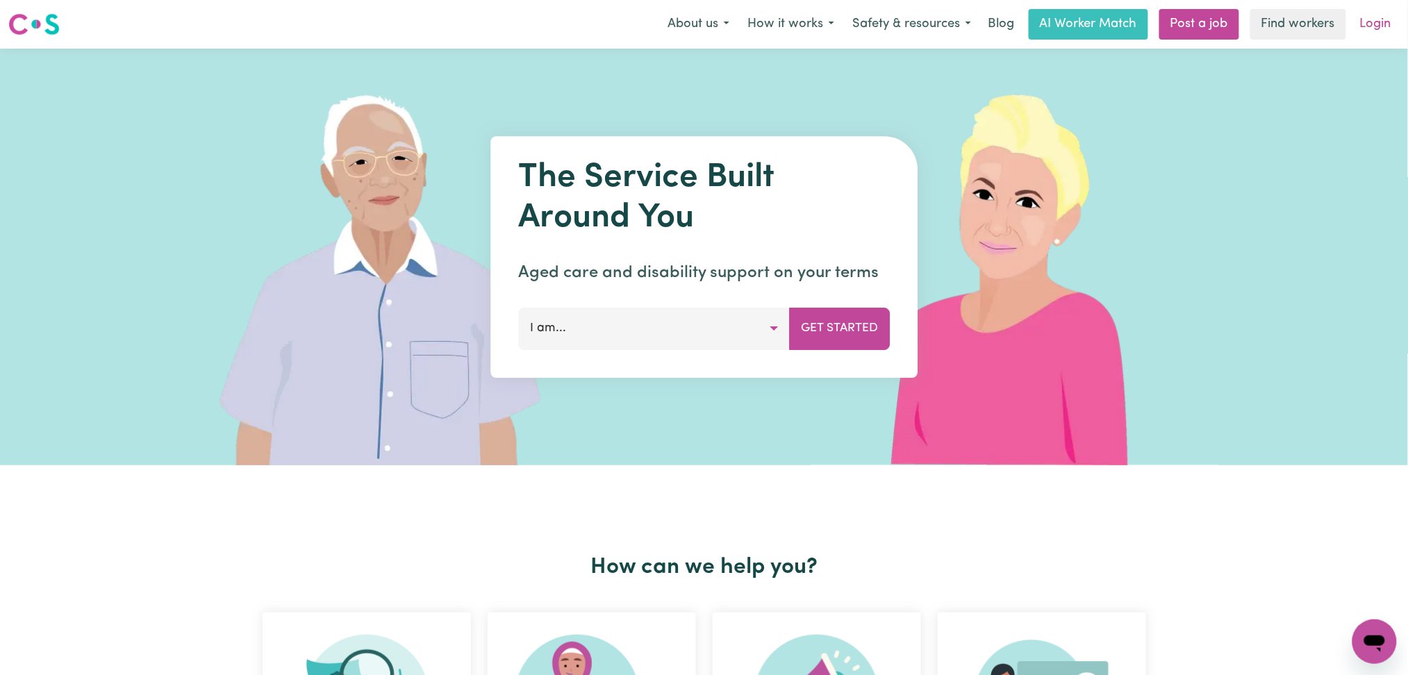
click at [1386, 35] on link "Login" at bounding box center [1376, 24] width 48 height 31
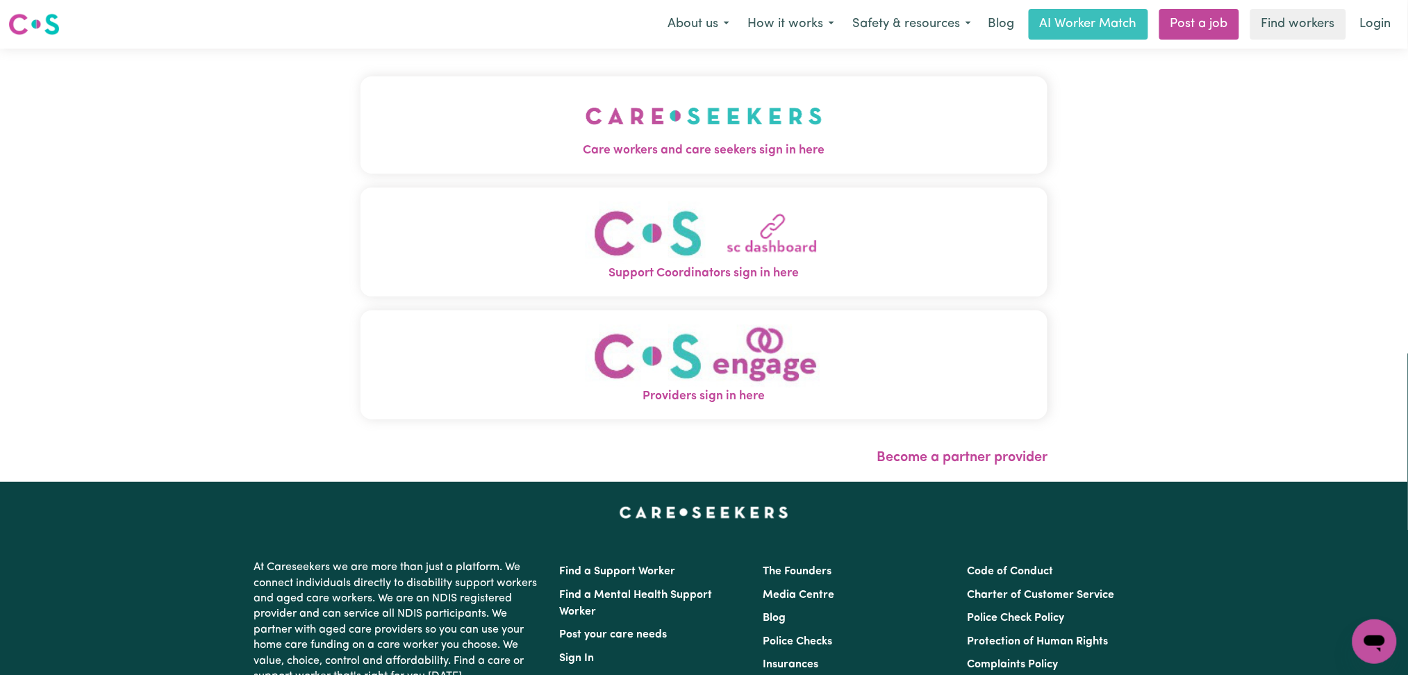
click at [736, 139] on img "Care workers and care seekers sign in here" at bounding box center [704, 115] width 237 height 51
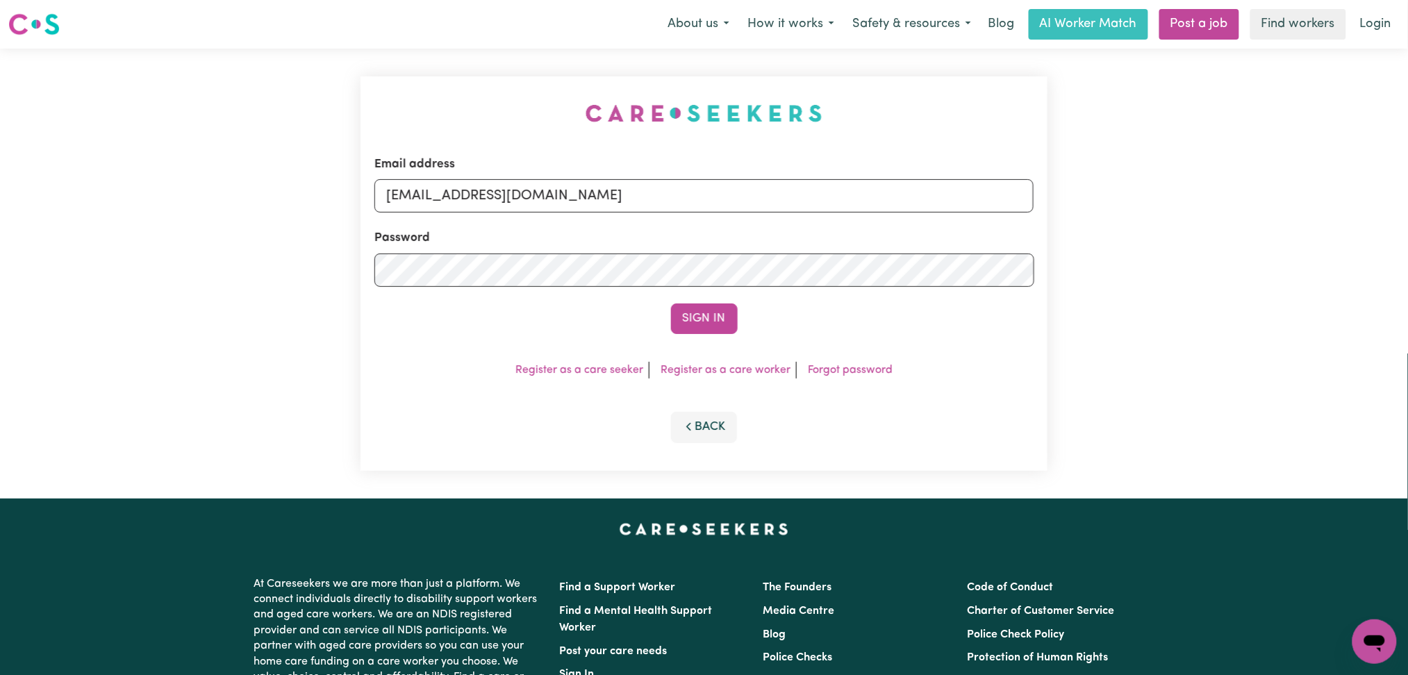
click at [525, 227] on form "Email address [EMAIL_ADDRESS][DOMAIN_NAME] Password Sign In" at bounding box center [705, 245] width 660 height 179
click at [513, 193] on input "[EMAIL_ADDRESS][DOMAIN_NAME]" at bounding box center [705, 195] width 660 height 33
click at [920, 254] on form "Email address Superuser~[EMAIL_ADDRESS][DOMAIN_NAME] Password Sign In" at bounding box center [705, 245] width 660 height 179
click at [536, 200] on input "Superuser~v" at bounding box center [705, 195] width 660 height 33
type input "Superuser~[EMAIL_ADDRESS][DOMAIN_NAME]"
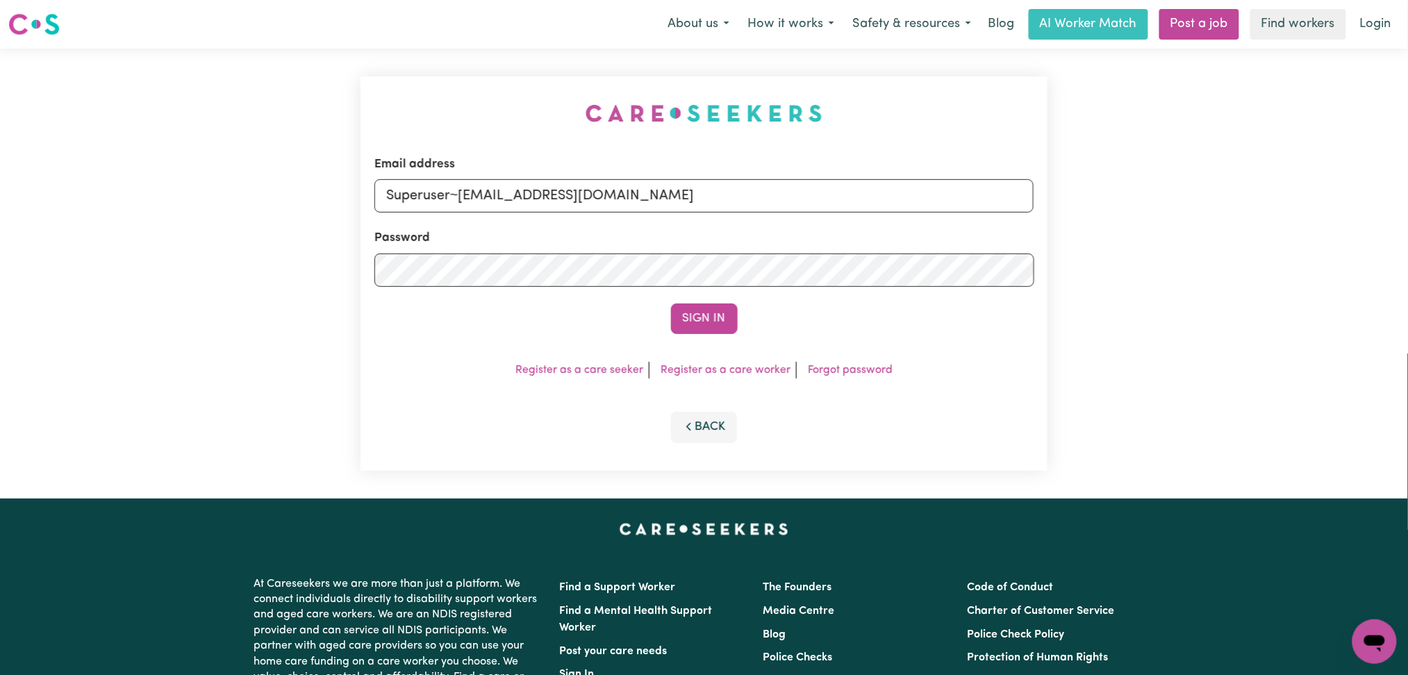
click at [671, 304] on button "Sign In" at bounding box center [704, 319] width 67 height 31
